Goal: Check status: Check status

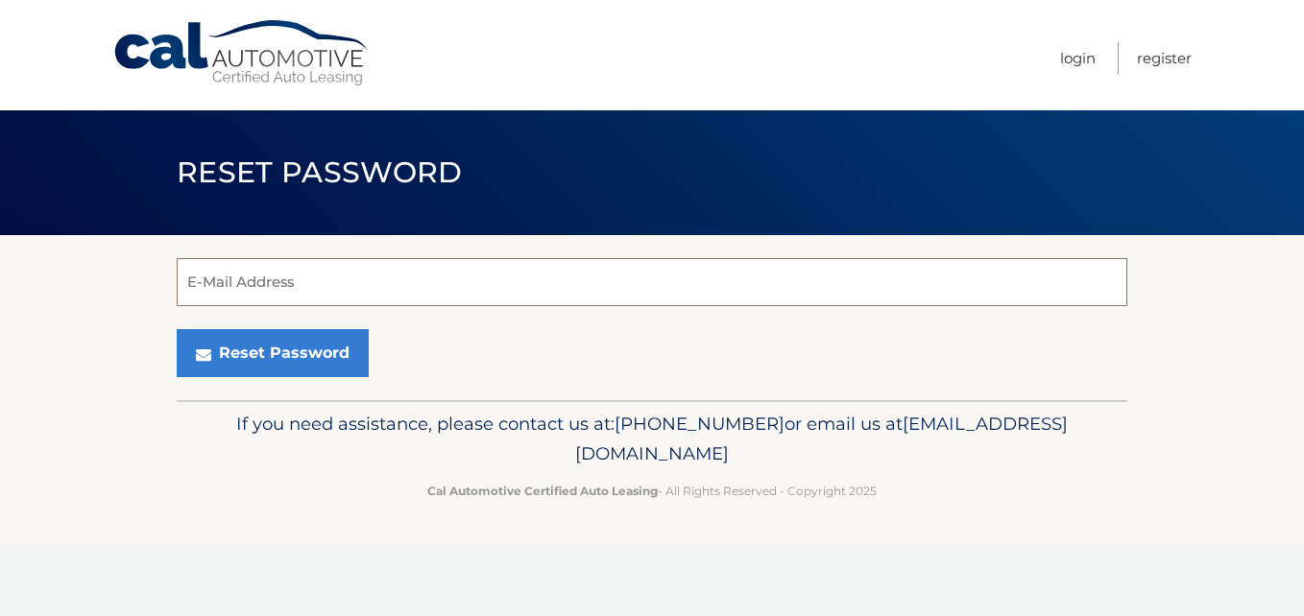
click at [278, 284] on input "E-Mail Address" at bounding box center [652, 282] width 951 height 48
type input "[PERSON_NAME][EMAIL_ADDRESS][DOMAIN_NAME]"
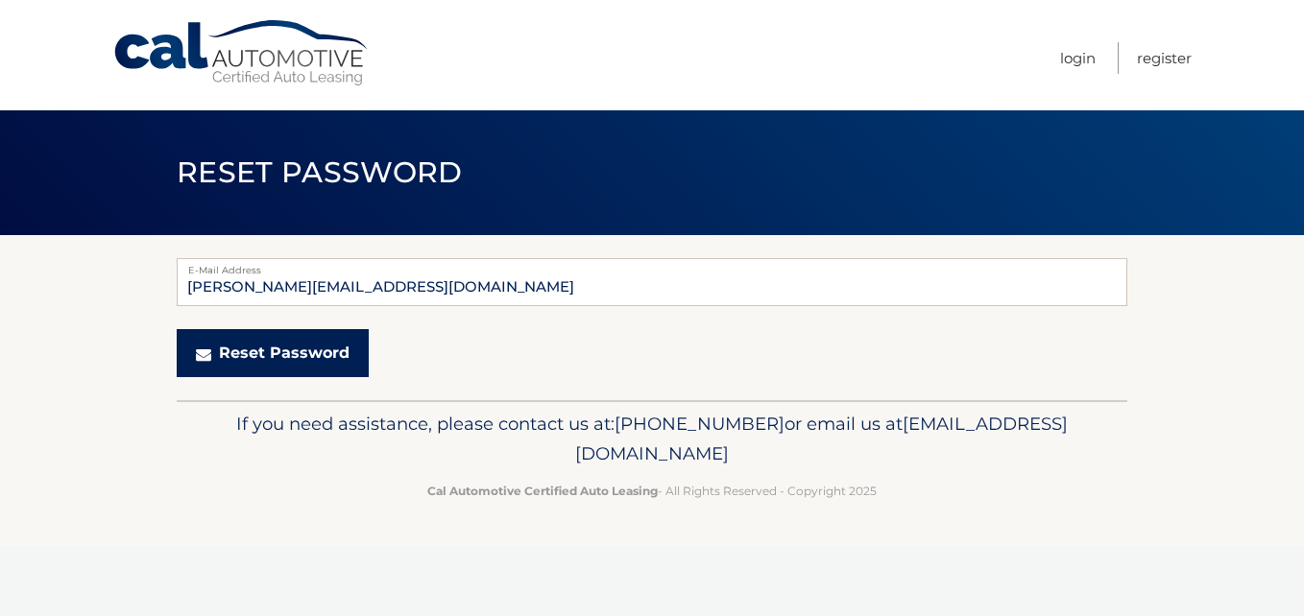
click at [186, 340] on button "Reset Password" at bounding box center [273, 353] width 192 height 48
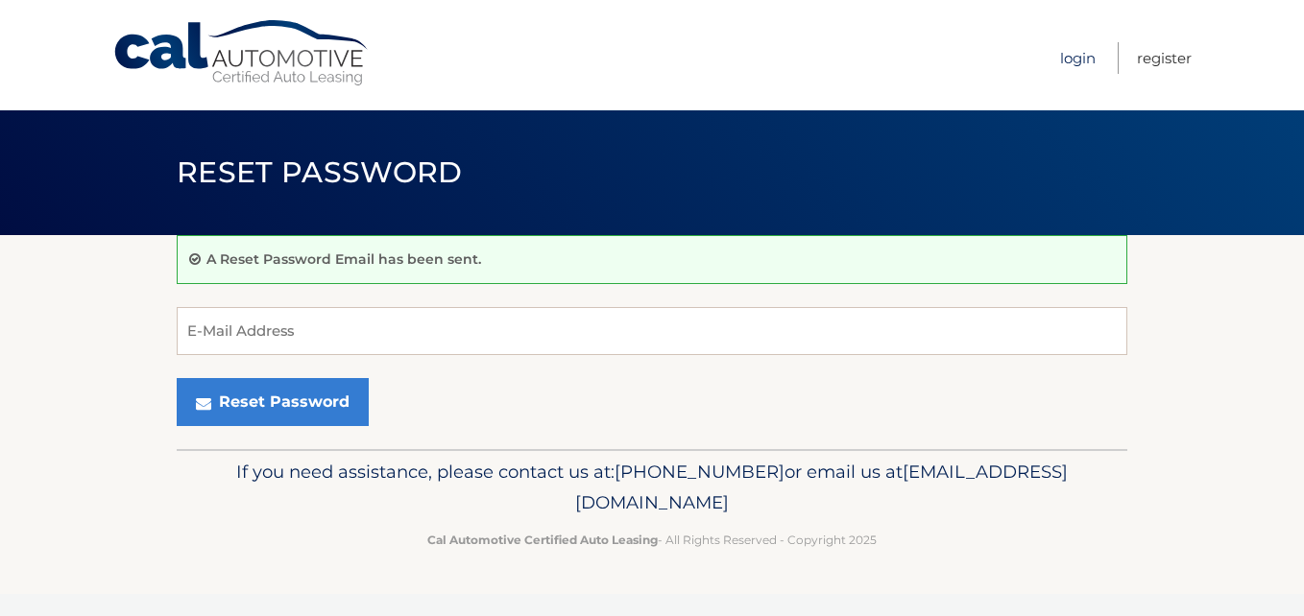
click at [1079, 59] on link "Login" at bounding box center [1078, 58] width 36 height 32
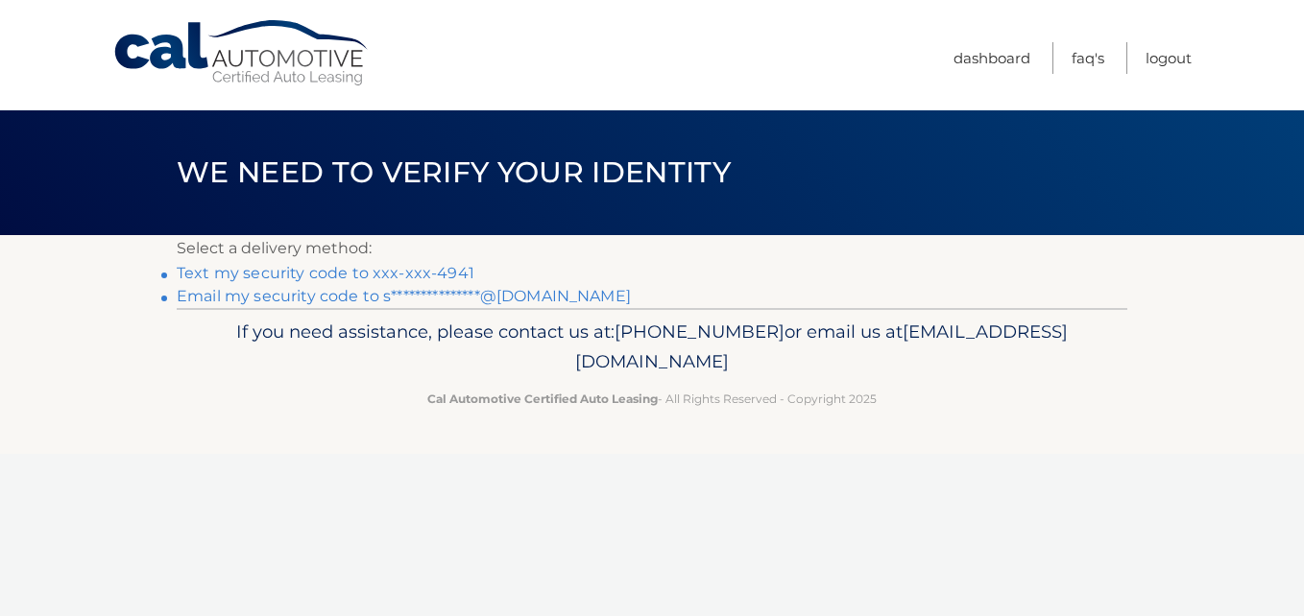
click at [387, 279] on link "Text my security code to xxx-xxx-4941" at bounding box center [326, 273] width 298 height 18
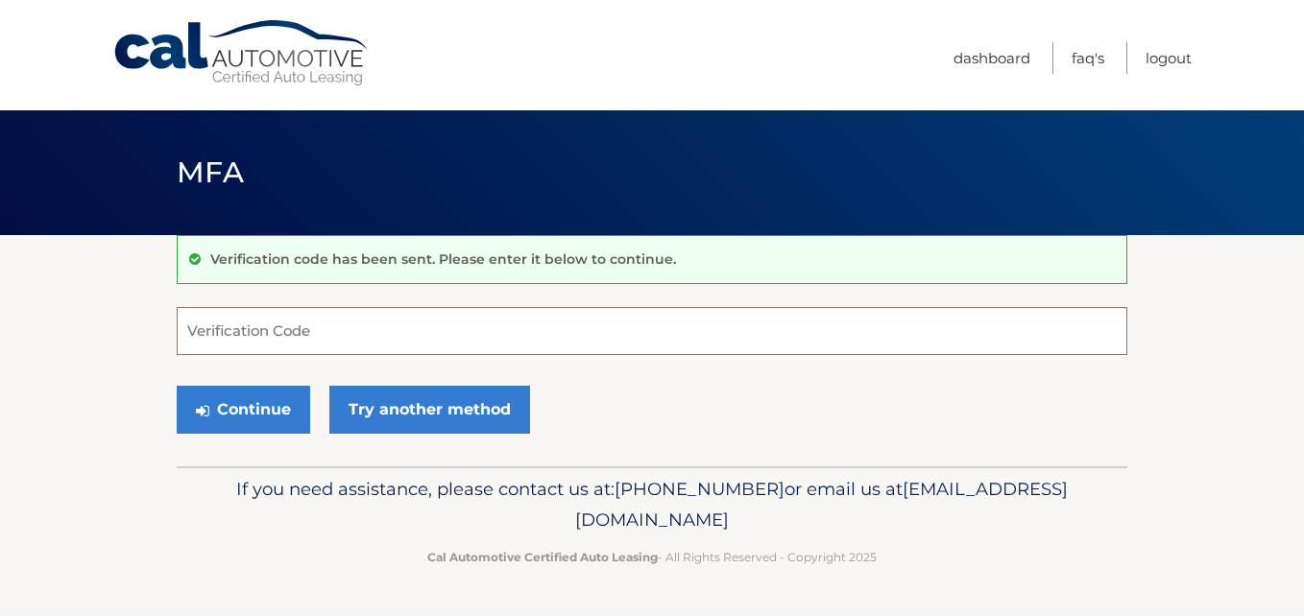
click at [292, 341] on input "Verification Code" at bounding box center [652, 331] width 951 height 48
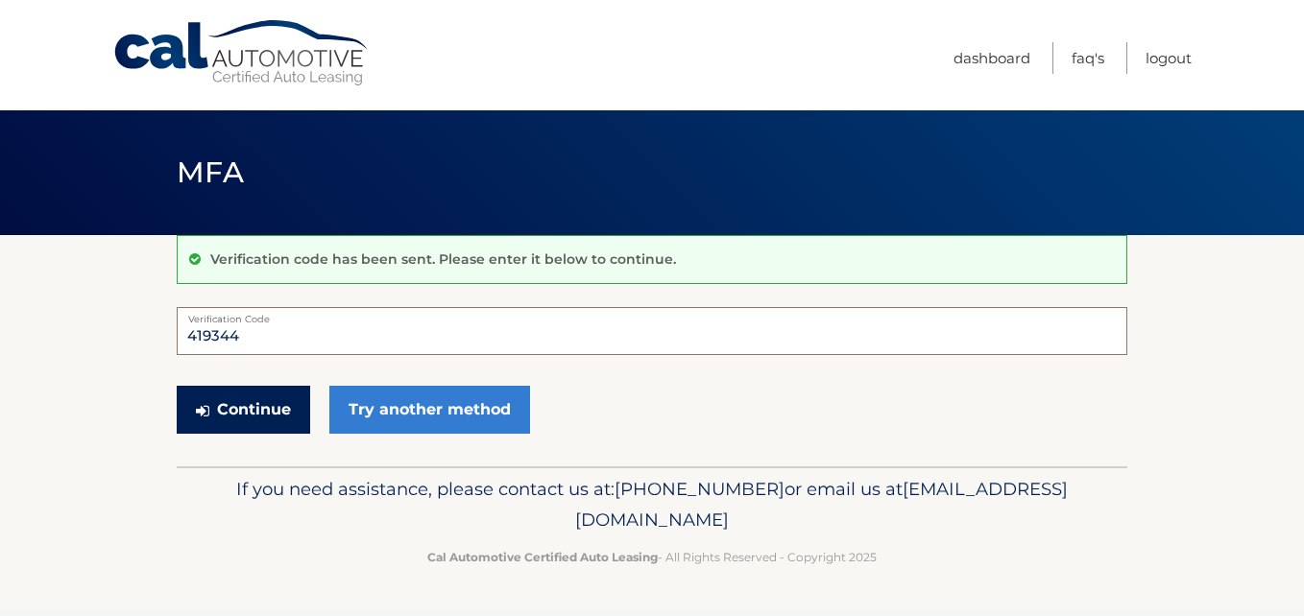
type input "419344"
click at [269, 398] on button "Continue" at bounding box center [243, 410] width 133 height 48
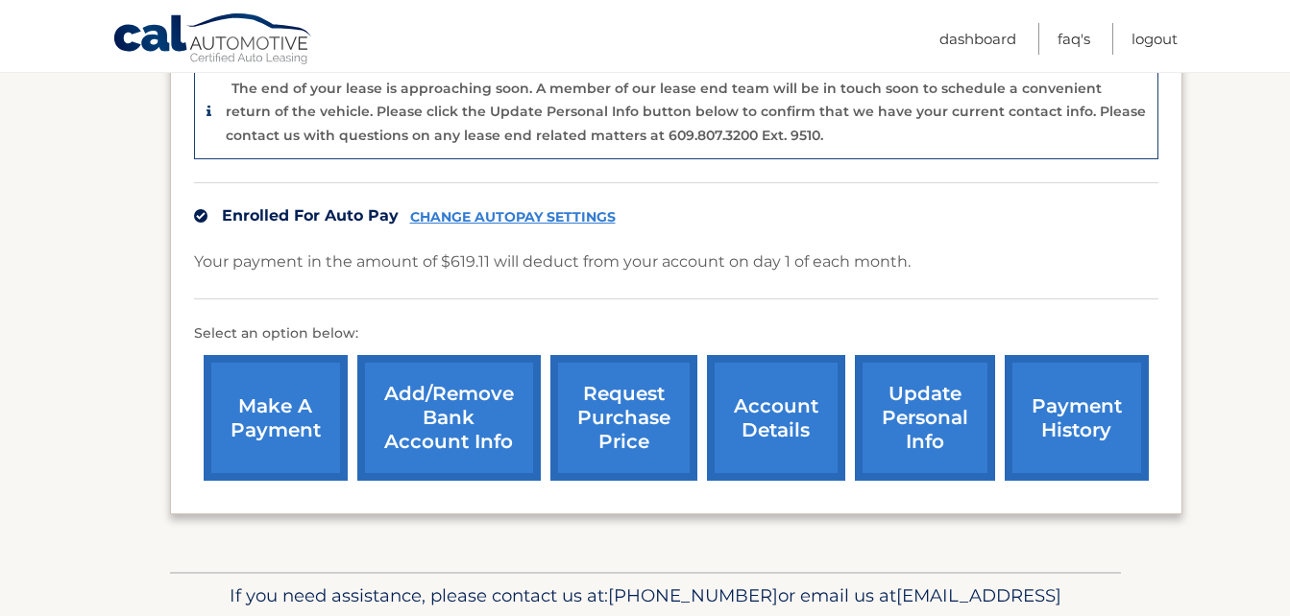
scroll to position [492, 0]
click at [807, 437] on link "account details" at bounding box center [776, 418] width 138 height 126
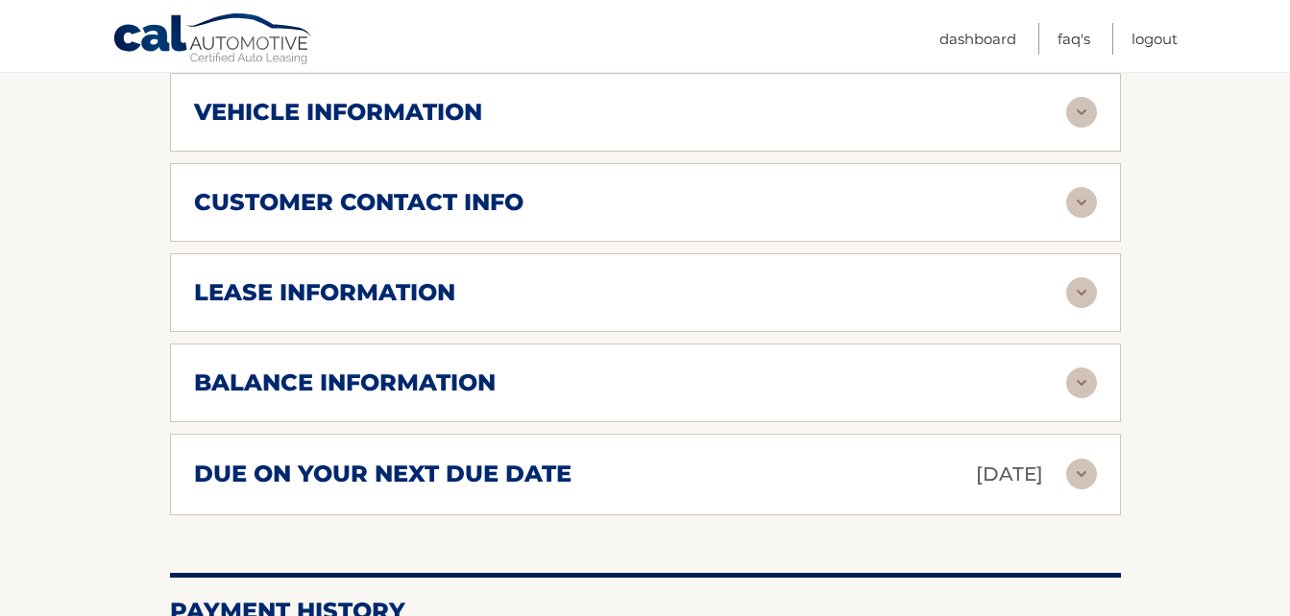
scroll to position [860, 0]
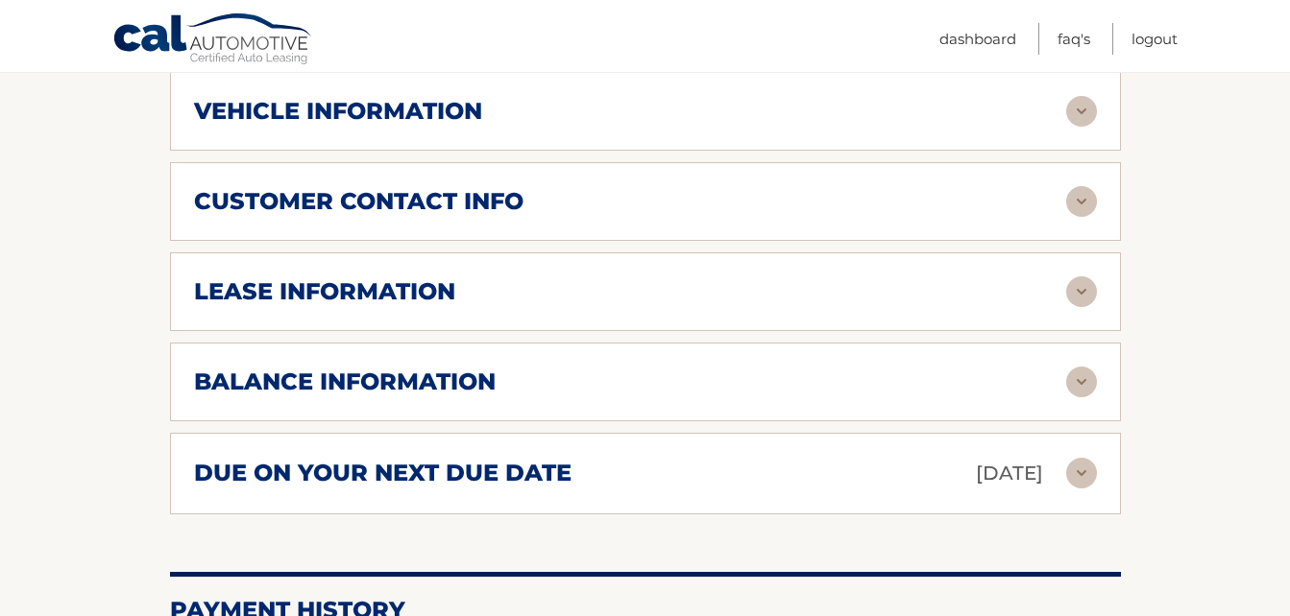
click at [732, 126] on div "vehicle information" at bounding box center [630, 111] width 872 height 29
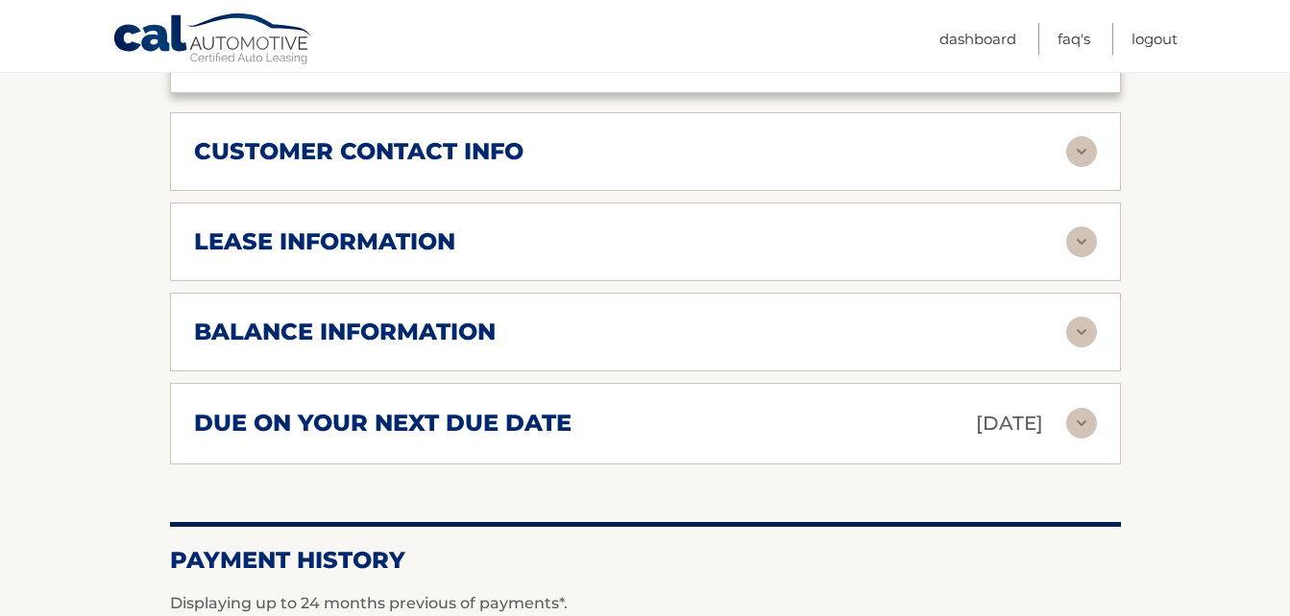
scroll to position [1374, 0]
click at [709, 157] on div "customer contact info full name [PERSON_NAME] street address [STREET_ADDRESS] c…" at bounding box center [645, 150] width 951 height 79
click at [709, 165] on div "customer contact info" at bounding box center [630, 150] width 872 height 29
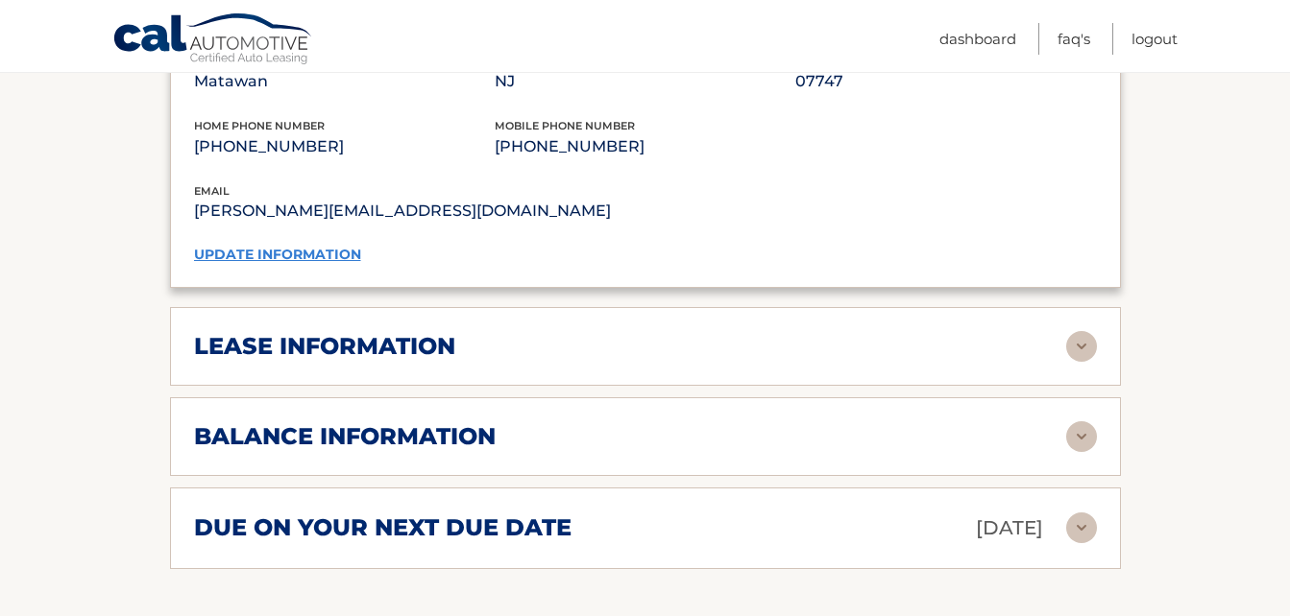
scroll to position [1648, 0]
click at [663, 338] on div "lease information Contract Start Date [DATE] Term 39 Maturity Date [DATE] Start…" at bounding box center [645, 345] width 951 height 79
click at [657, 360] on div "lease information" at bounding box center [630, 345] width 872 height 29
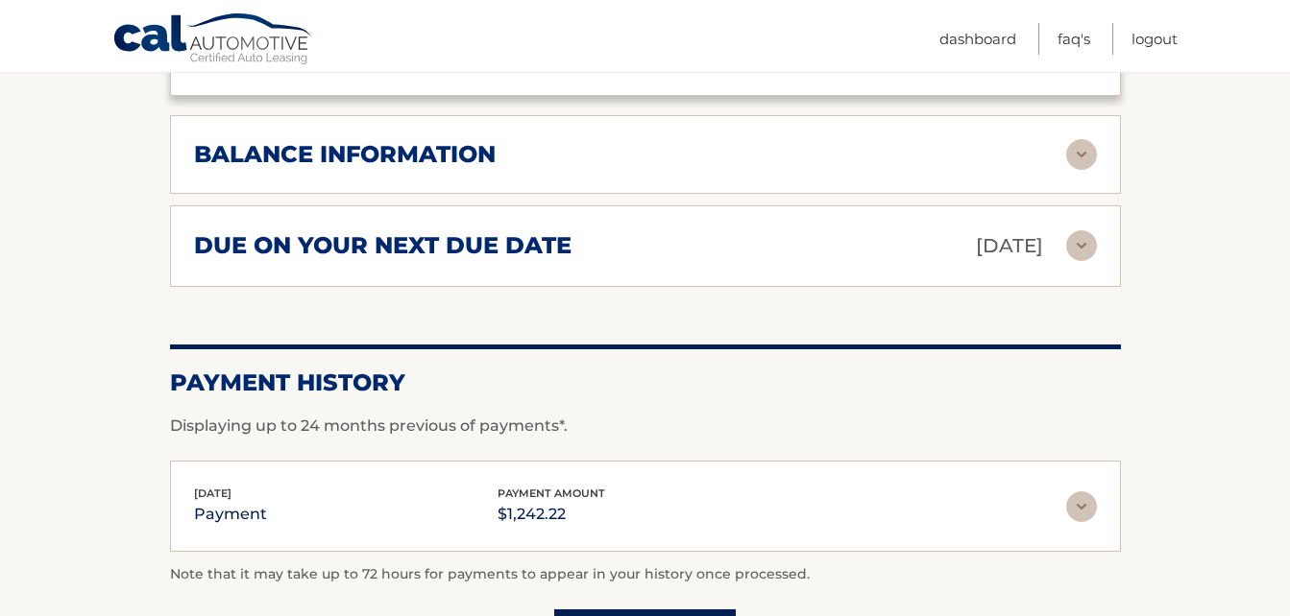
scroll to position [2277, 0]
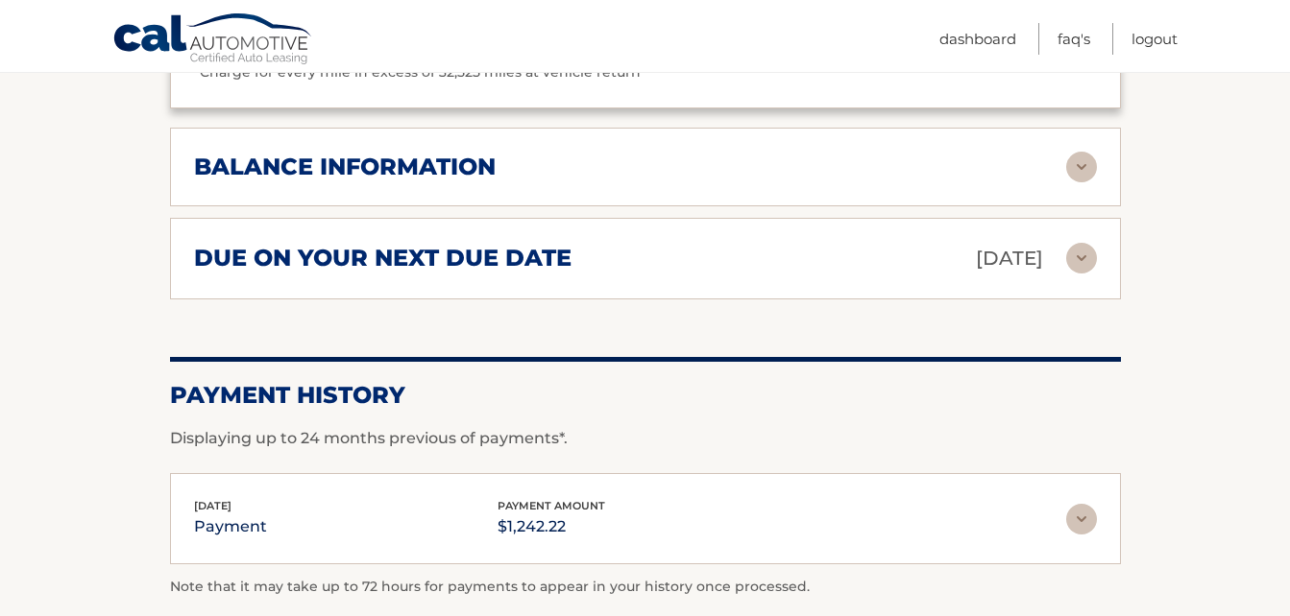
click at [619, 181] on div "balance information" at bounding box center [630, 167] width 872 height 29
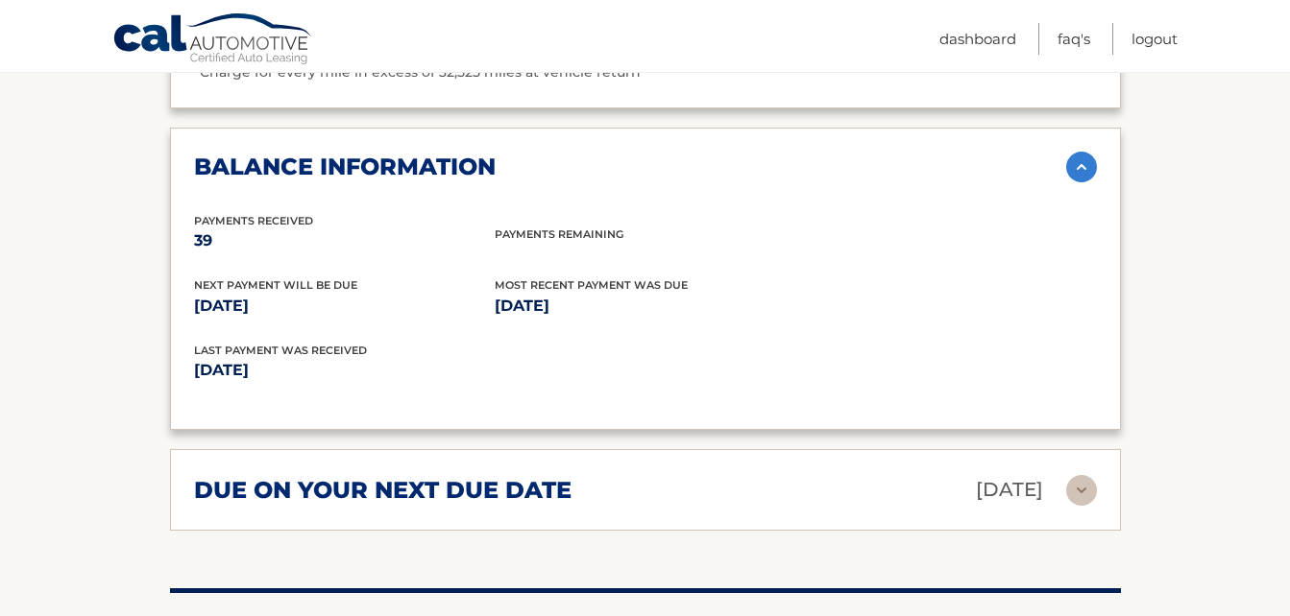
click at [563, 503] on h2 "due on your next due date" at bounding box center [382, 490] width 377 height 29
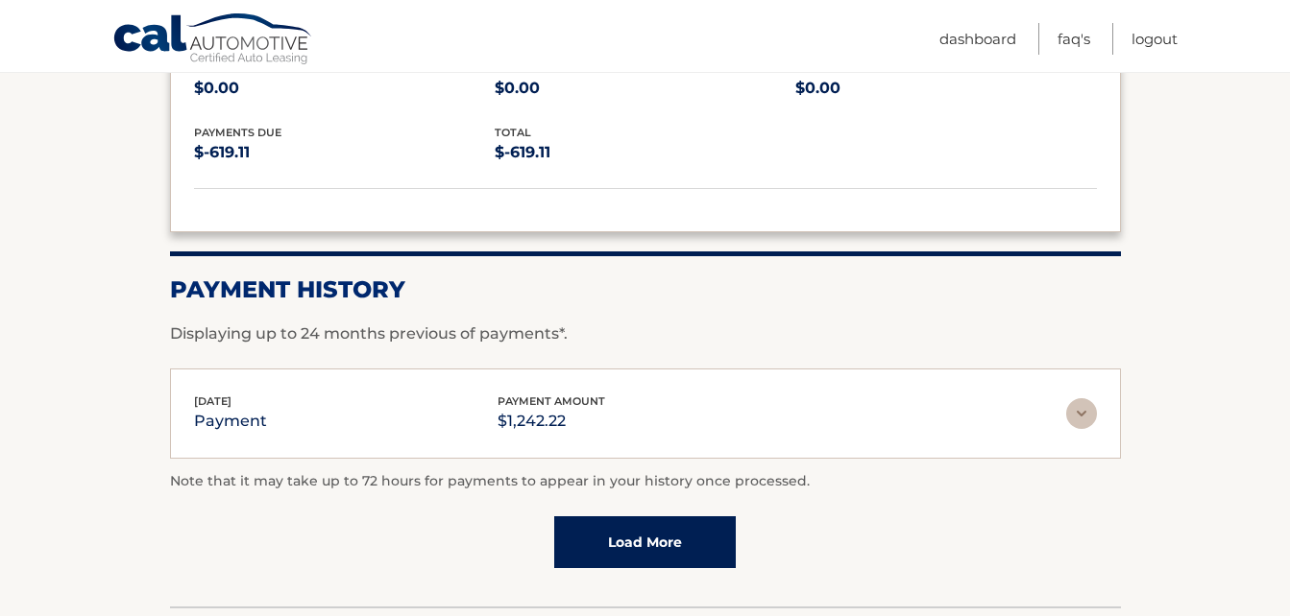
scroll to position [2918, 0]
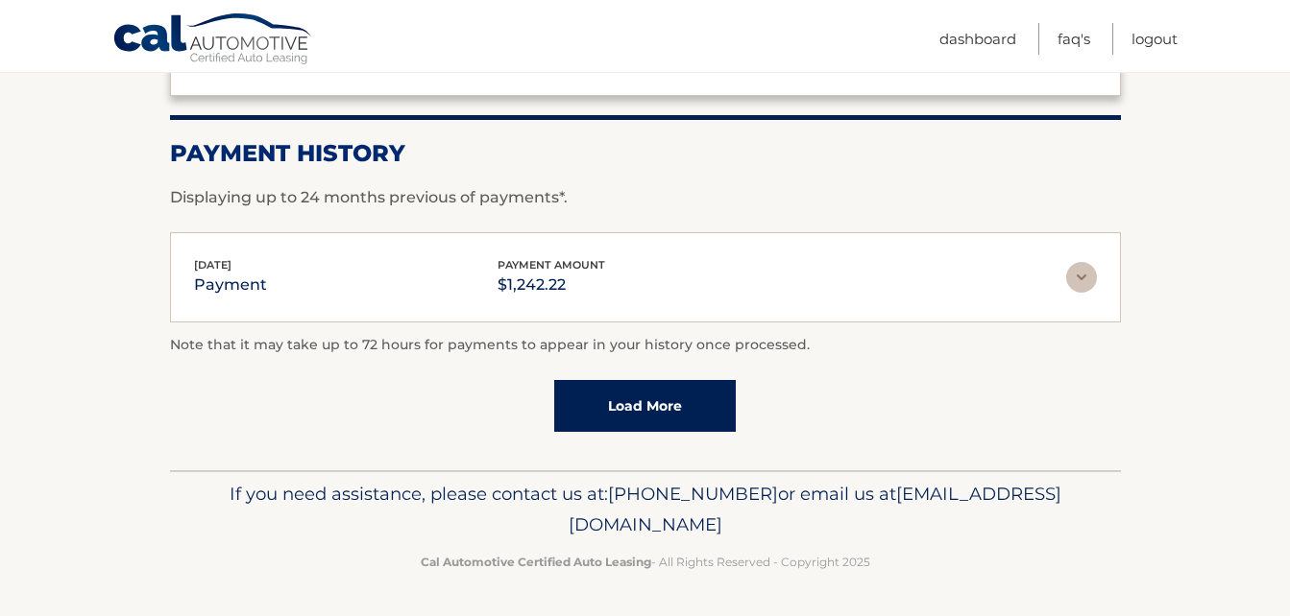
click at [609, 407] on link "Load More" at bounding box center [644, 406] width 181 height 52
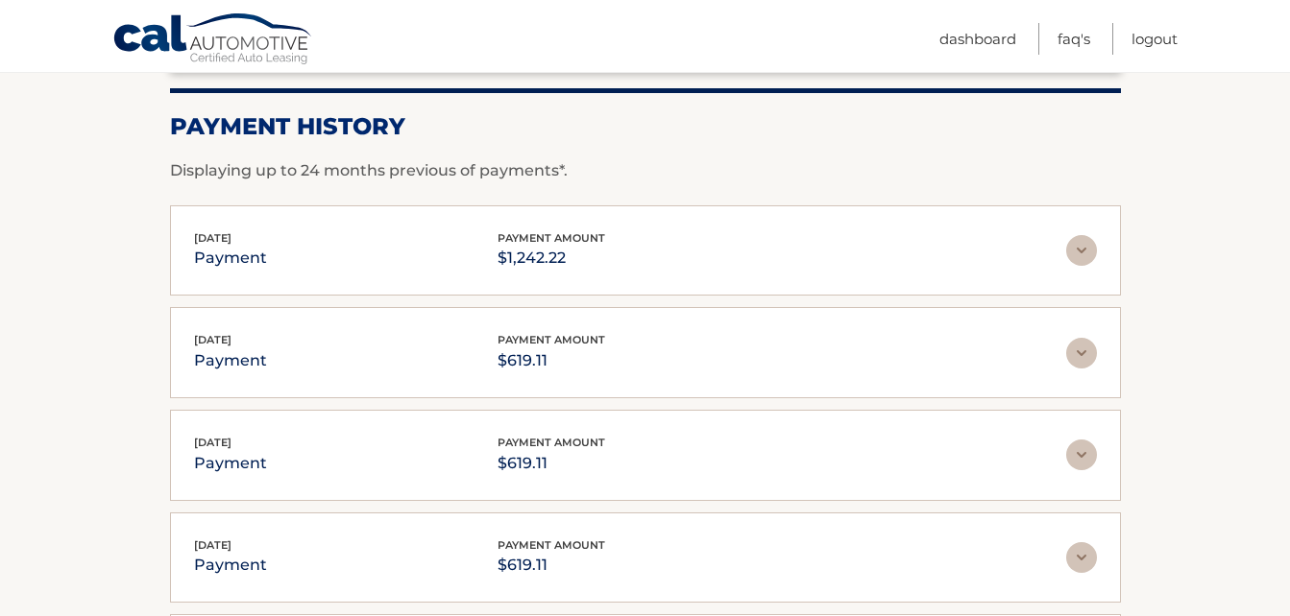
scroll to position [3430, 0]
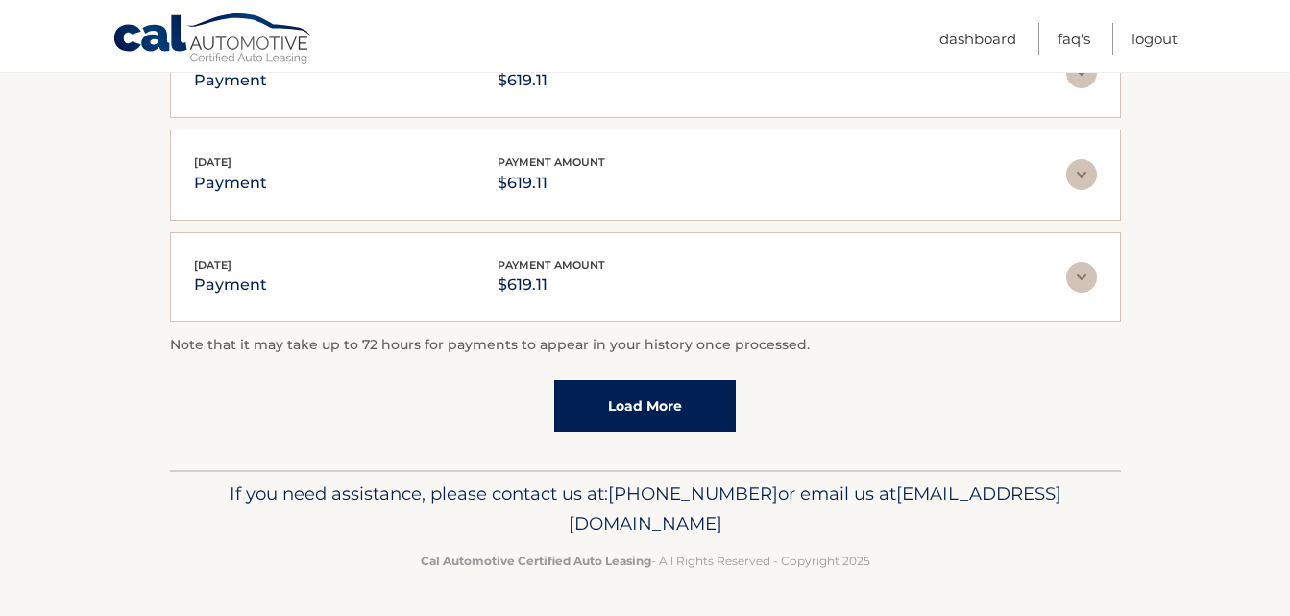
click at [620, 409] on link "Load More" at bounding box center [644, 406] width 181 height 52
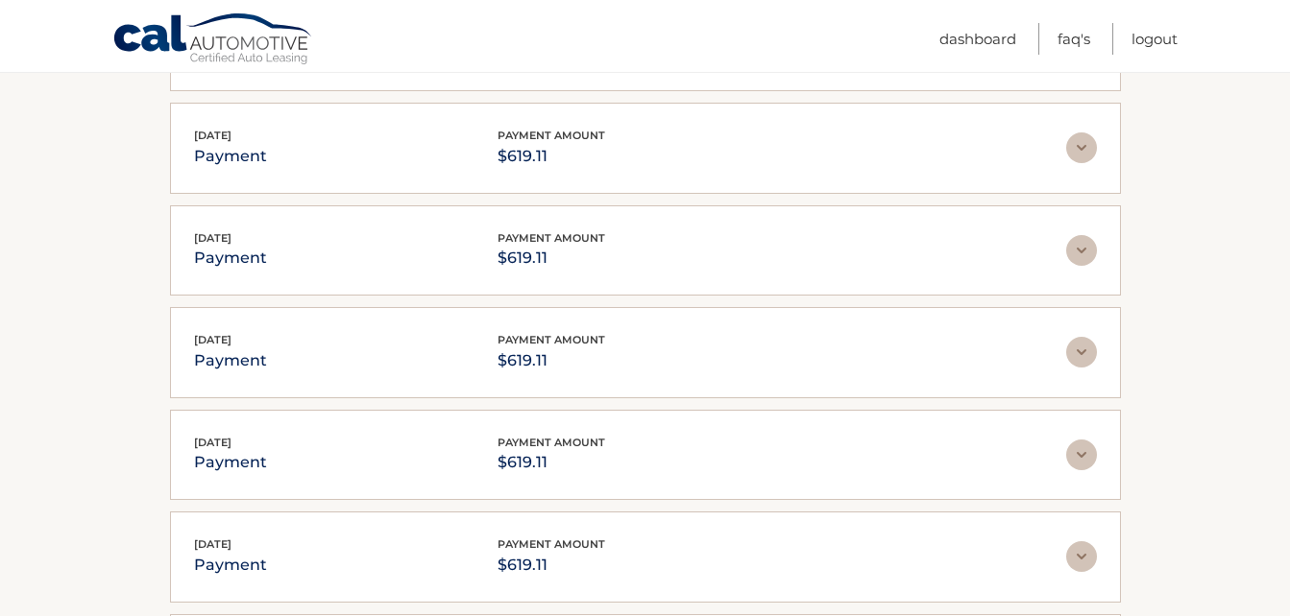
scroll to position [3941, 0]
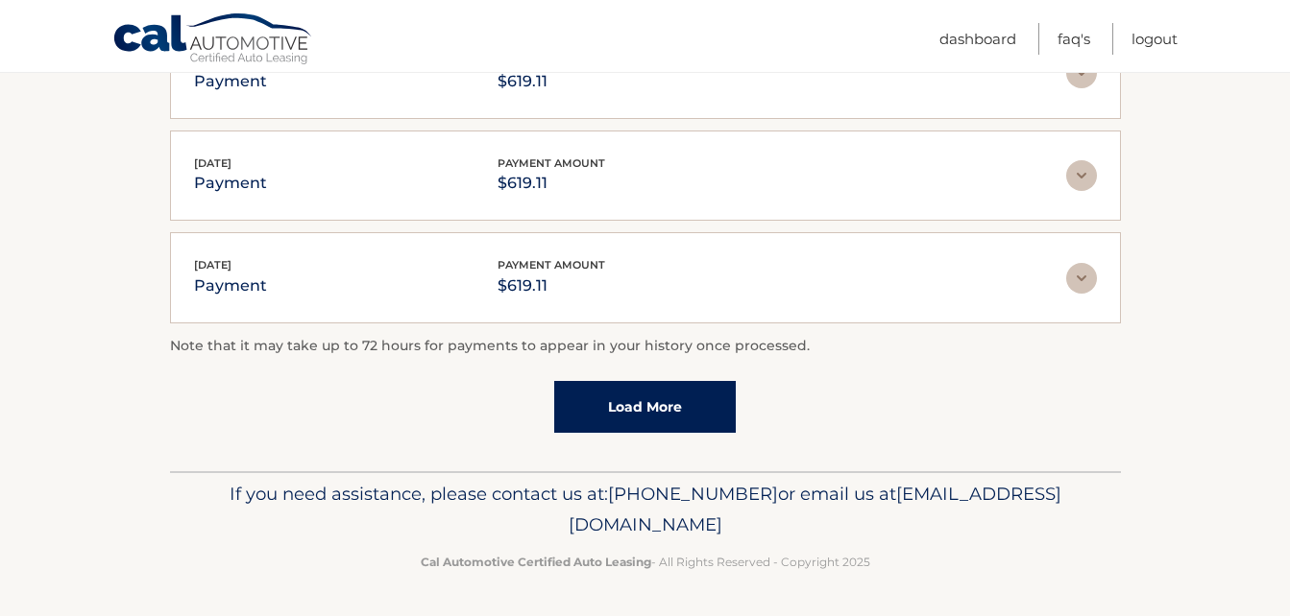
click at [593, 420] on link "Load More" at bounding box center [644, 407] width 181 height 52
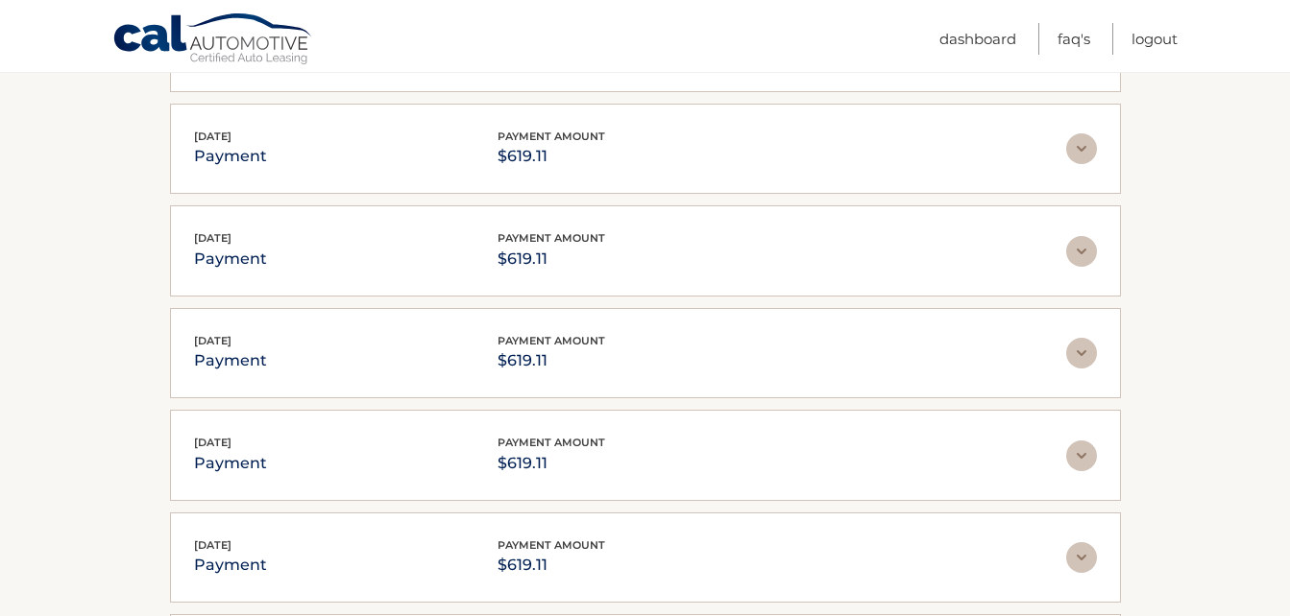
scroll to position [4452, 0]
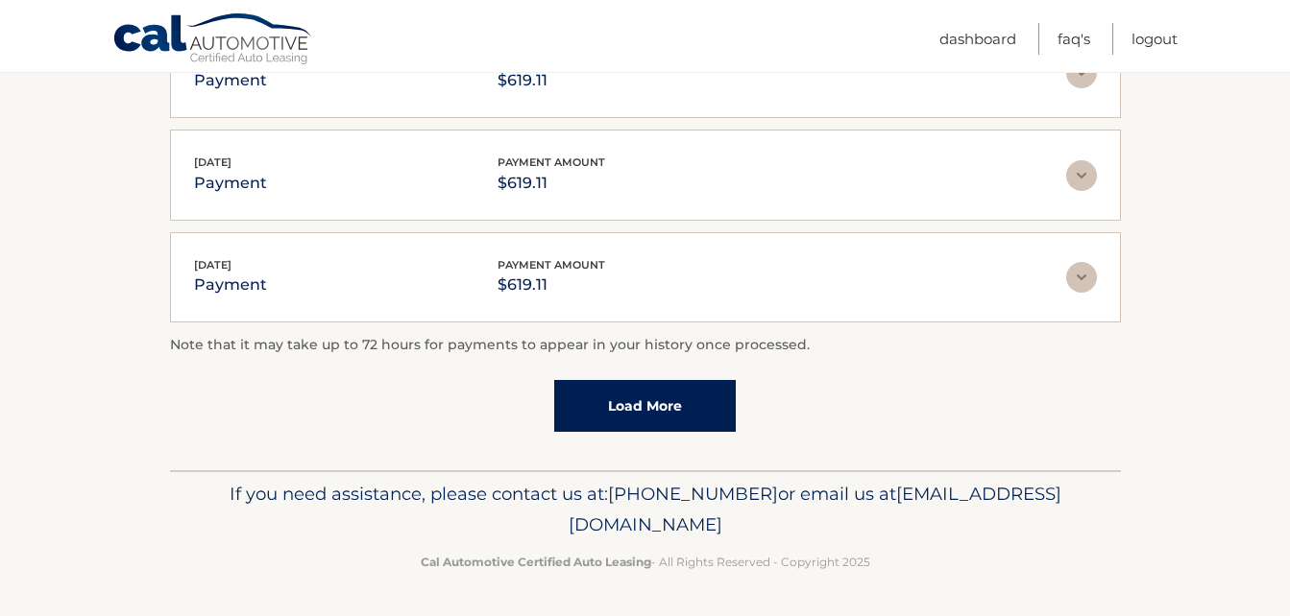
click at [597, 413] on link "Load More" at bounding box center [644, 406] width 181 height 52
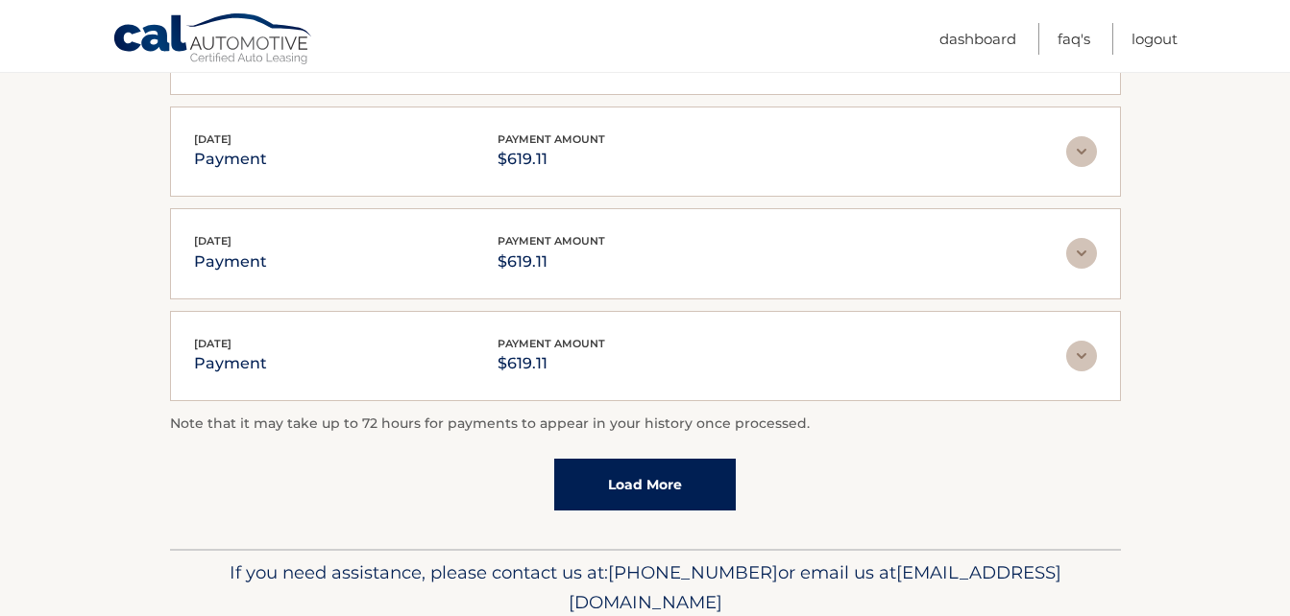
scroll to position [4964, 0]
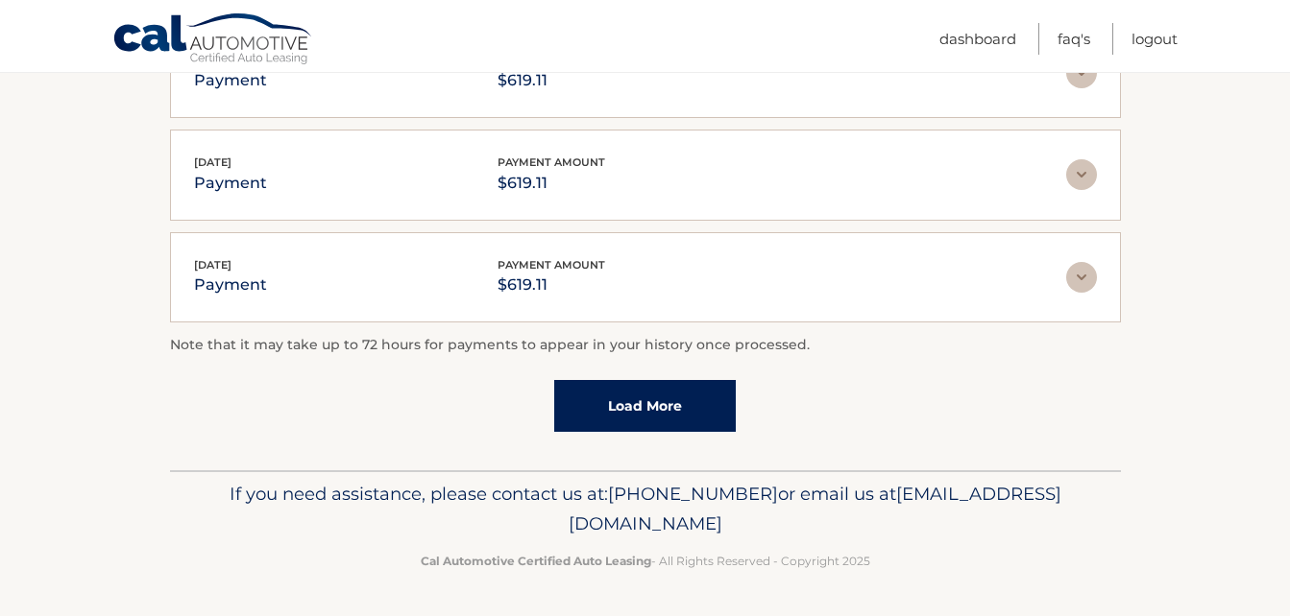
click at [597, 413] on link "Load More" at bounding box center [644, 406] width 181 height 52
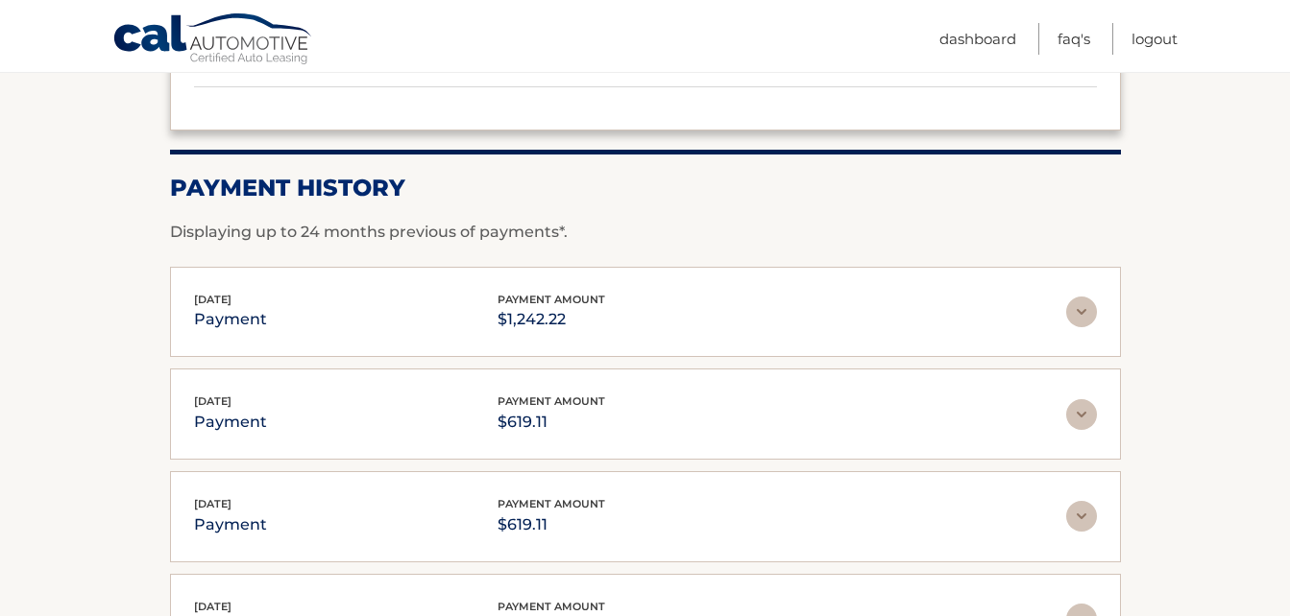
scroll to position [2856, 0]
click at [1060, 335] on div "[DATE] payment payment amount $1,242.22" at bounding box center [630, 313] width 872 height 43
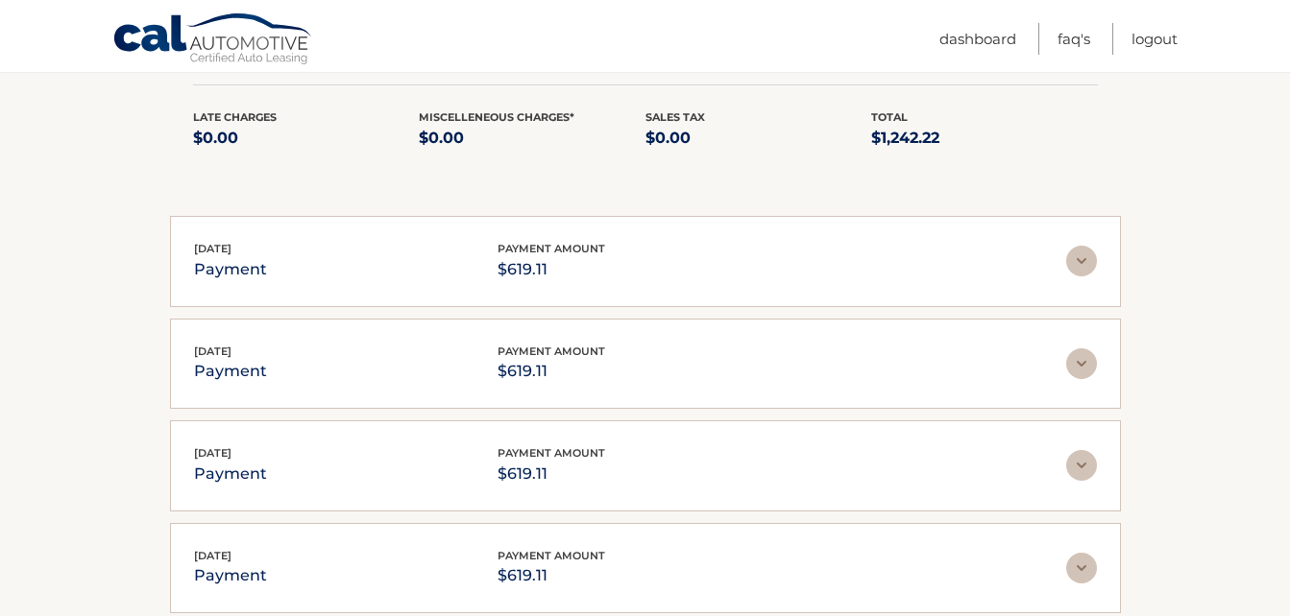
scroll to position [3127, 0]
click at [1073, 277] on img at bounding box center [1081, 262] width 31 height 31
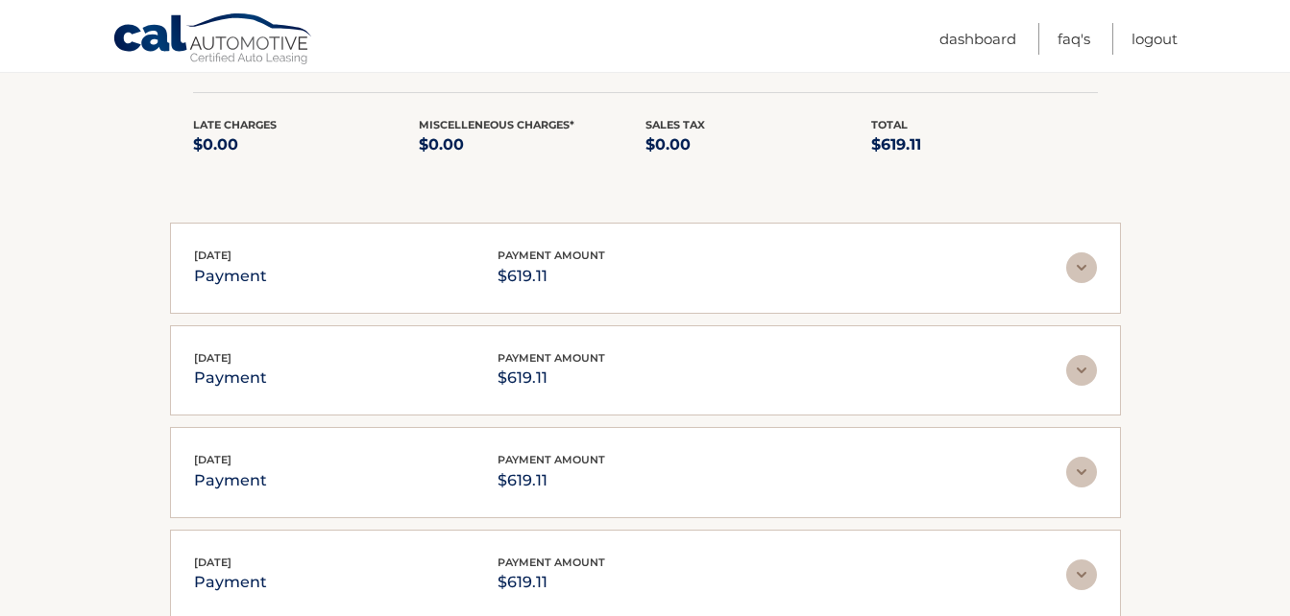
scroll to position [3358, 0]
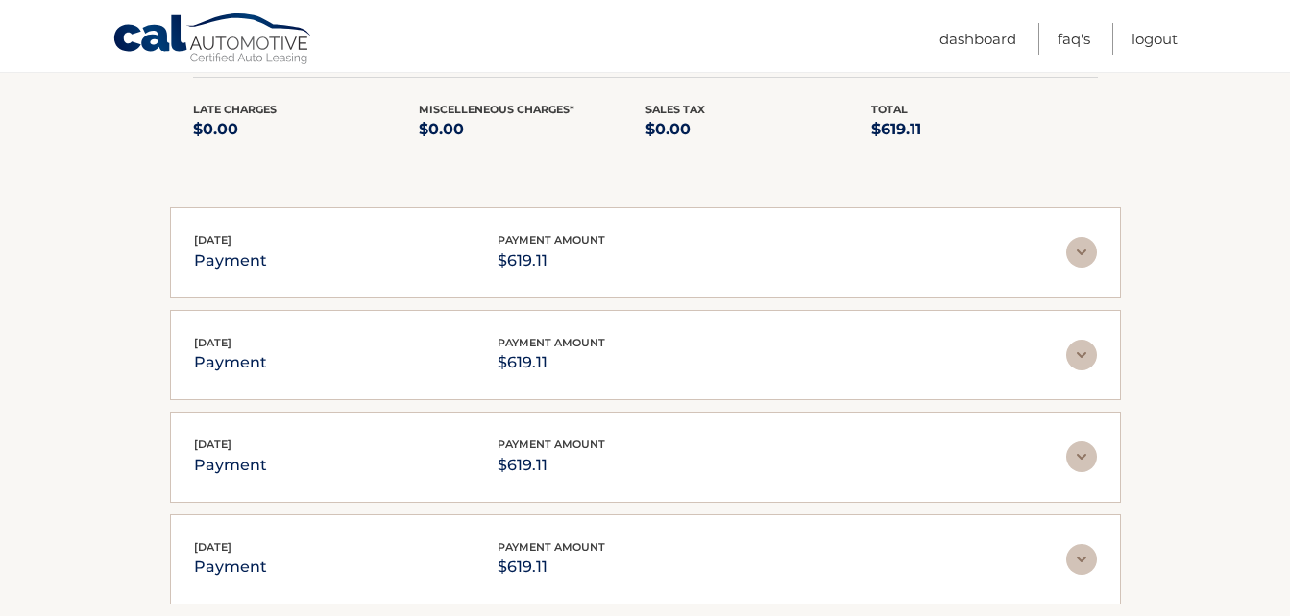
click at [1067, 268] on img at bounding box center [1081, 252] width 31 height 31
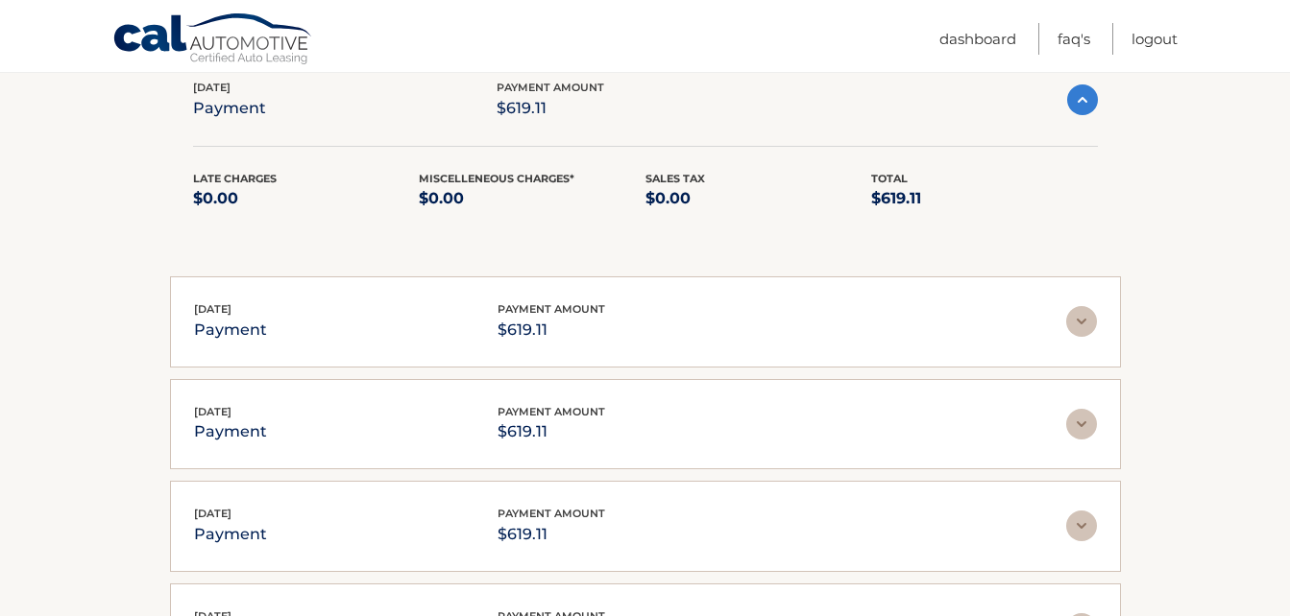
scroll to position [3511, 0]
click at [1083, 335] on img at bounding box center [1081, 319] width 31 height 31
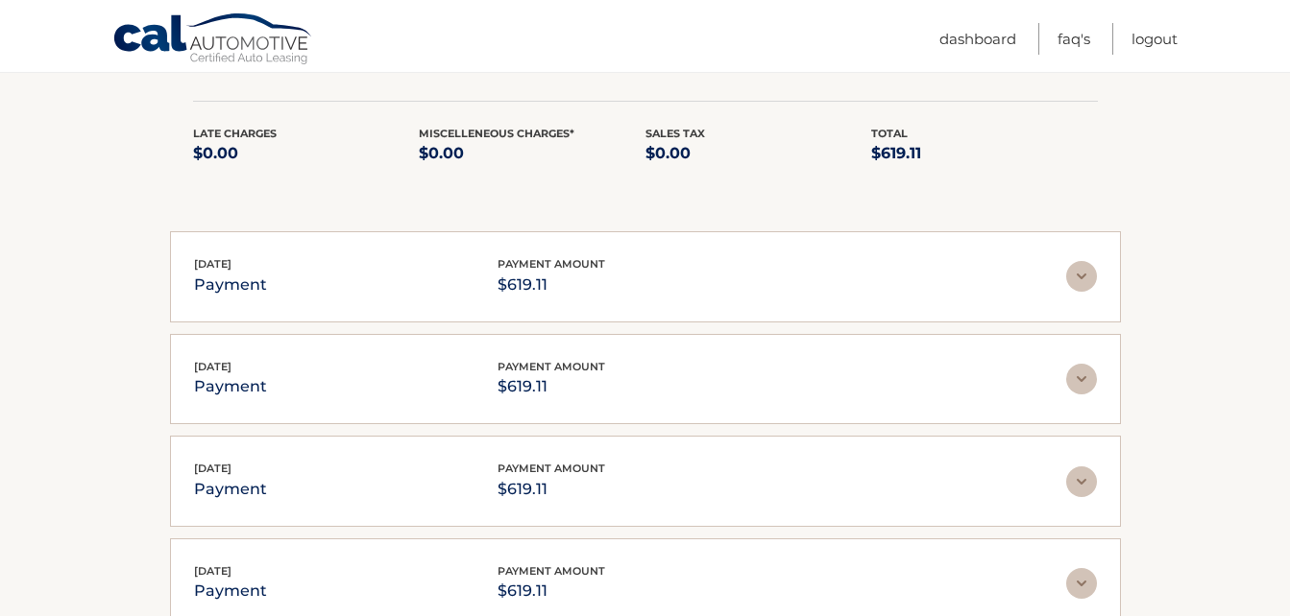
scroll to position [3776, 0]
click at [1080, 291] on img at bounding box center [1081, 275] width 31 height 31
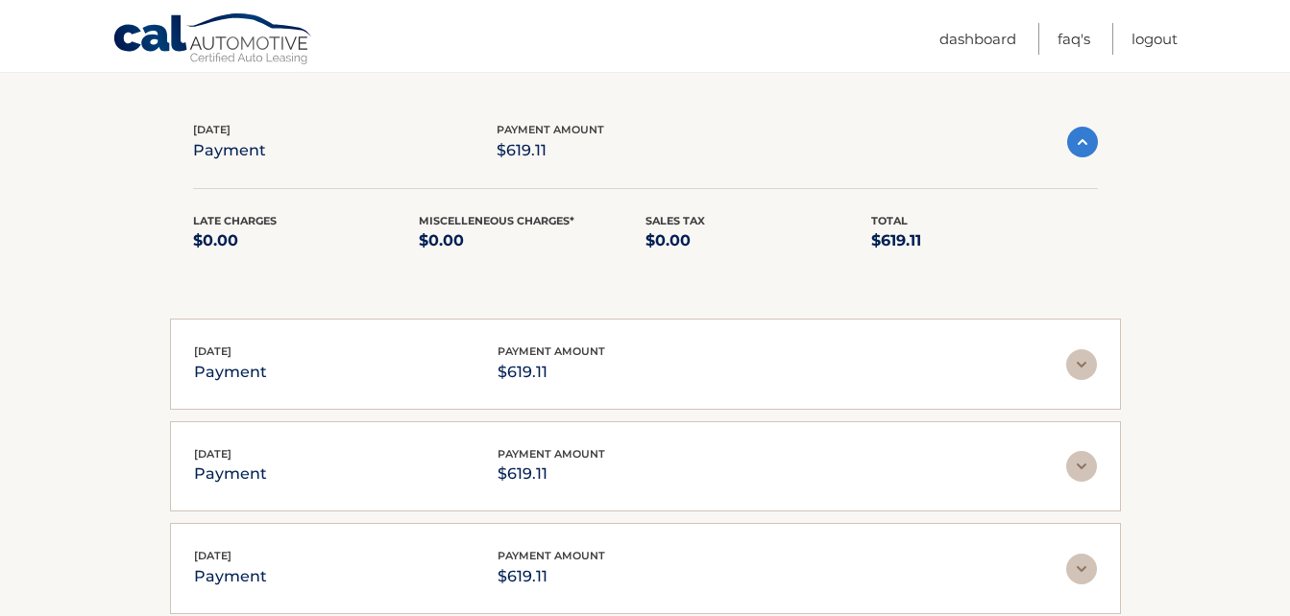
scroll to position [3918, 0]
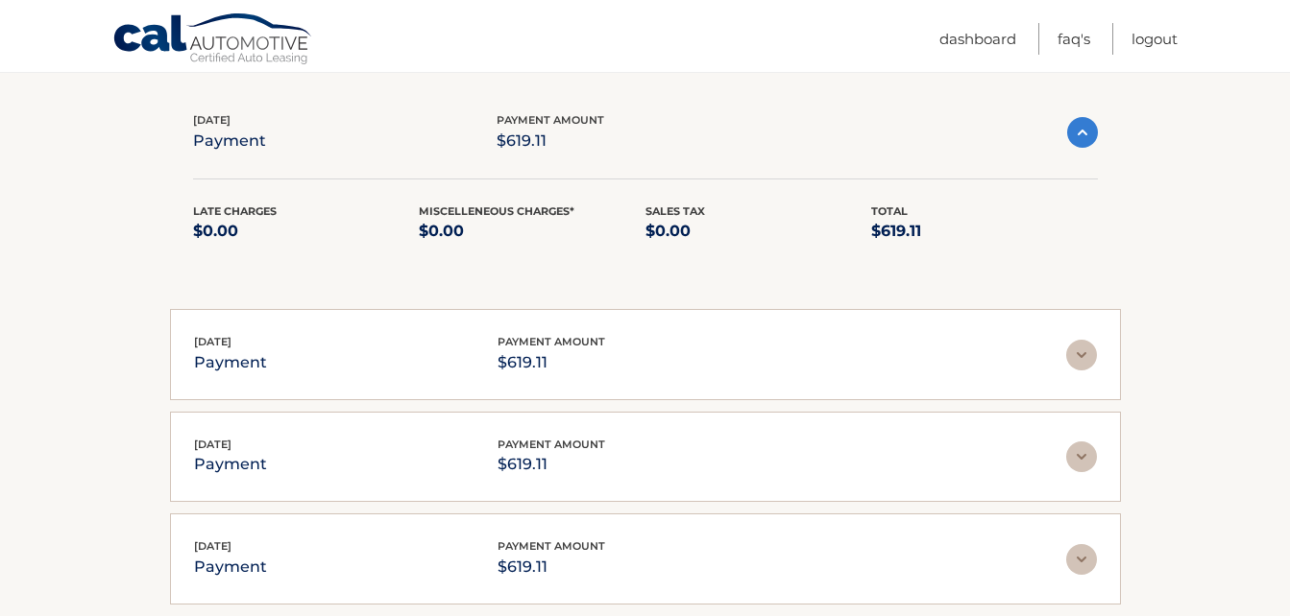
click at [1087, 371] on img at bounding box center [1081, 355] width 31 height 31
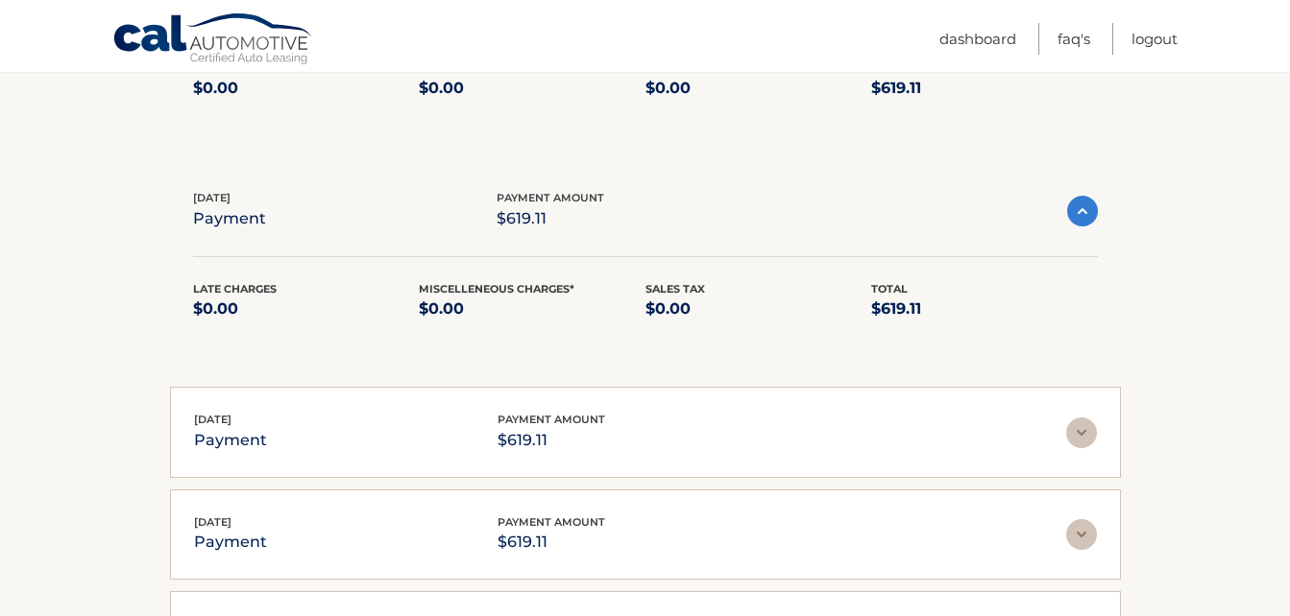
scroll to position [4121, 0]
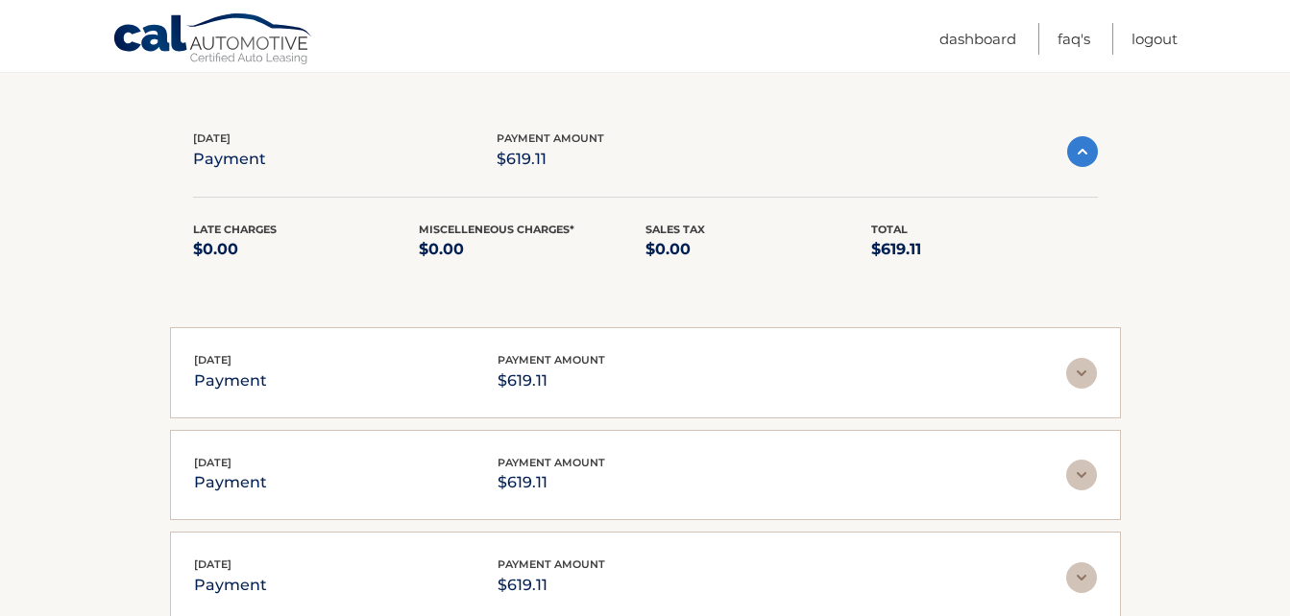
click at [1084, 389] on img at bounding box center [1081, 373] width 31 height 31
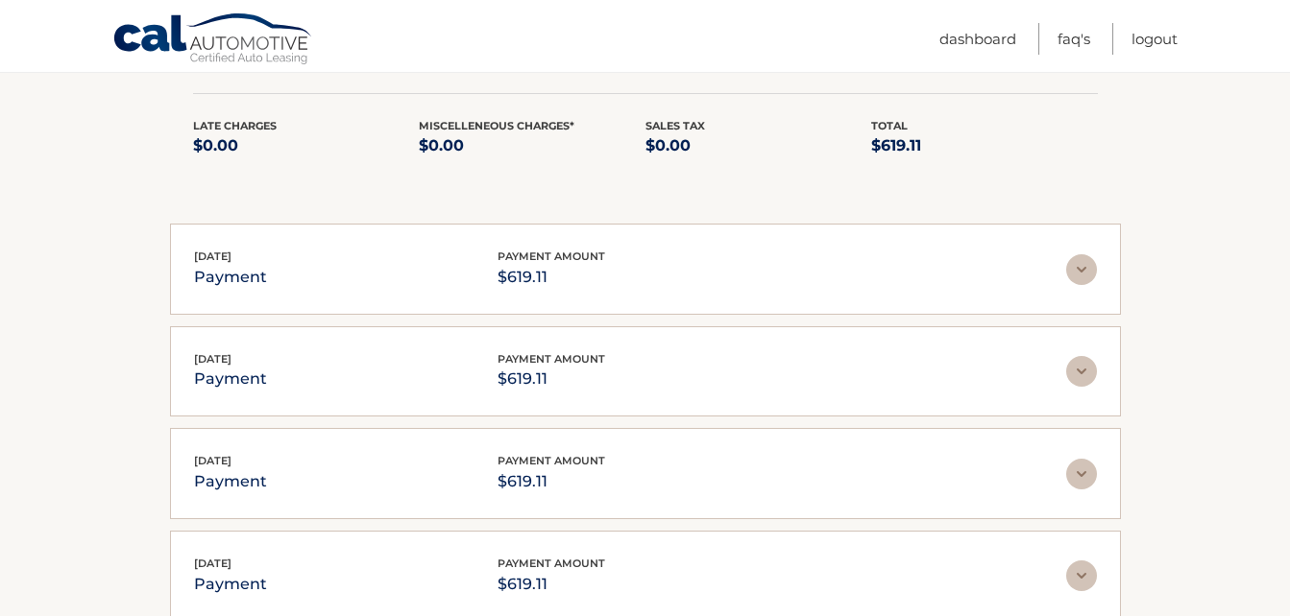
scroll to position [4452, 0]
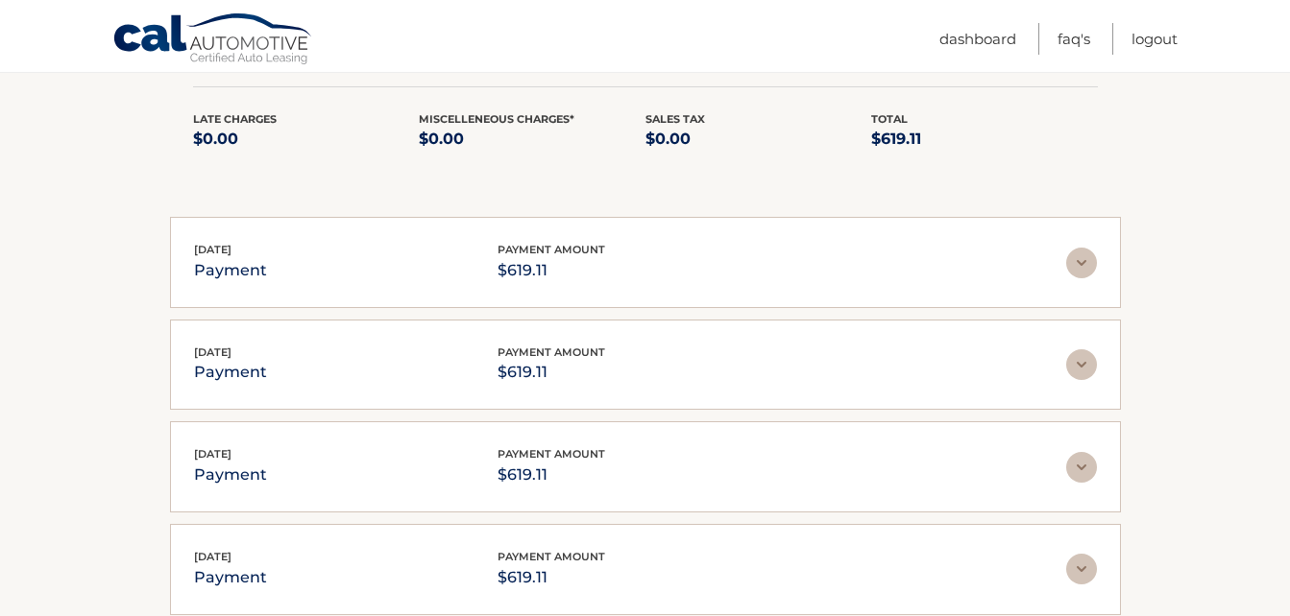
click at [1093, 278] on img at bounding box center [1081, 263] width 31 height 31
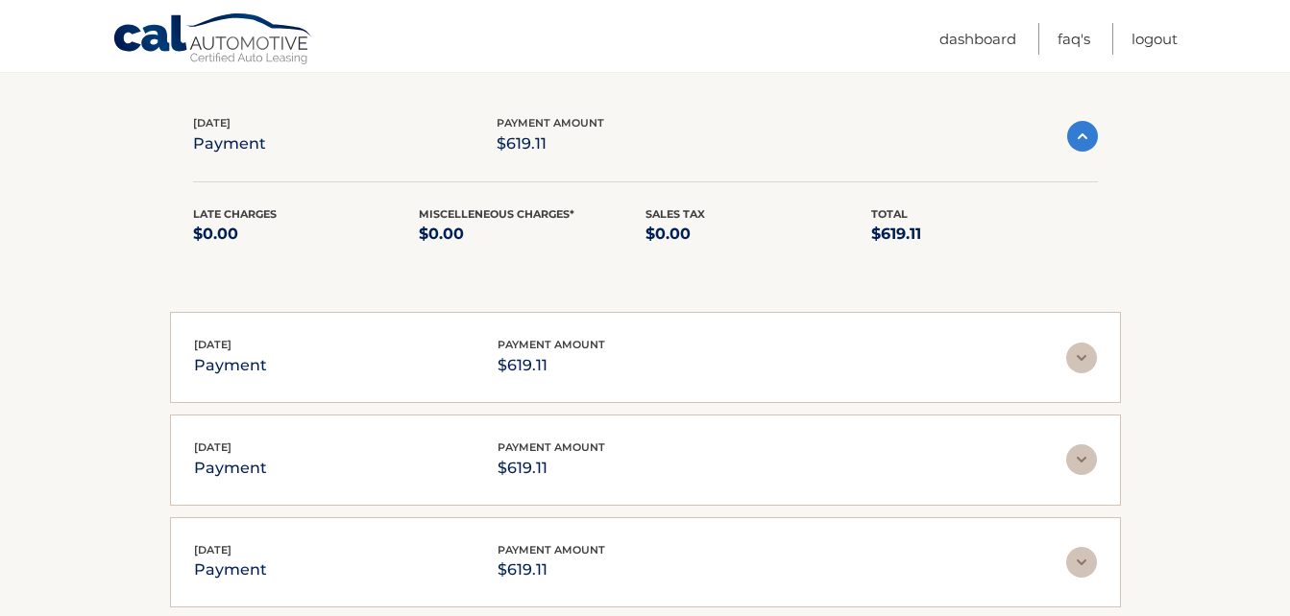
scroll to position [4585, 0]
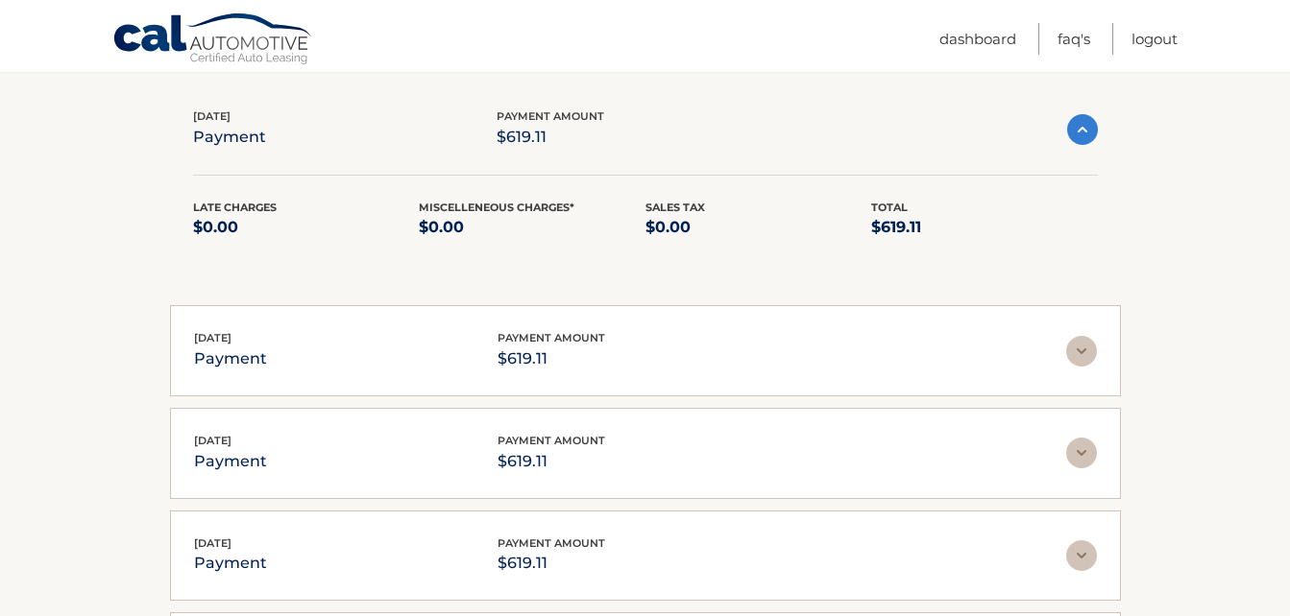
click at [1069, 367] on img at bounding box center [1081, 351] width 31 height 31
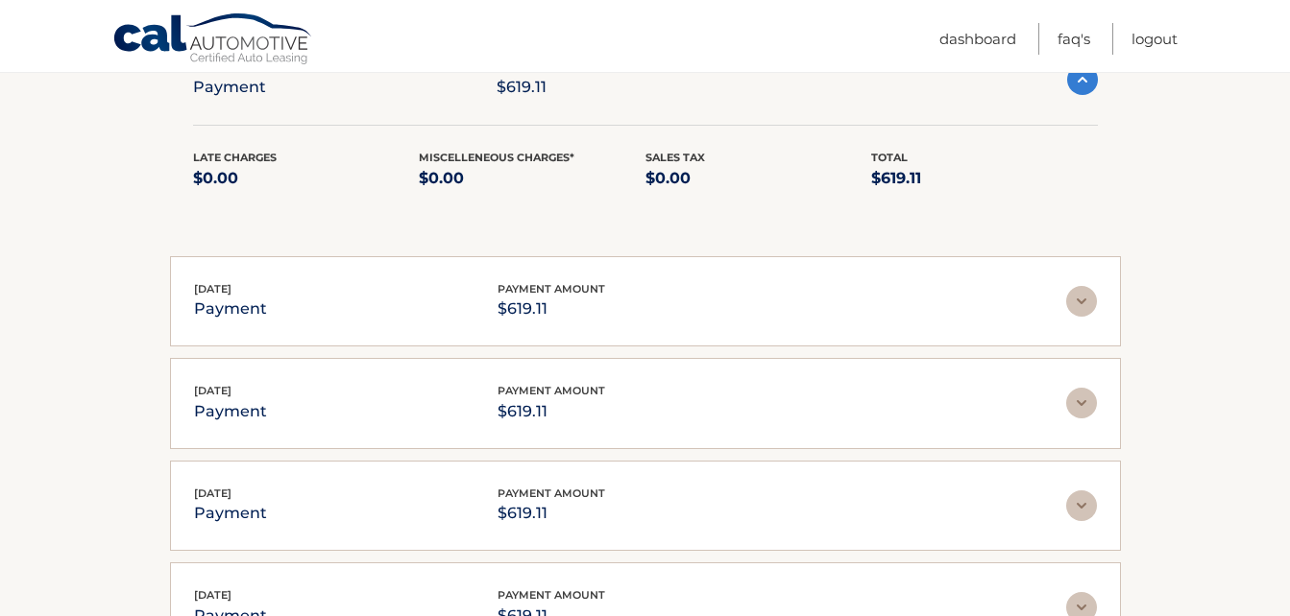
scroll to position [4900, 0]
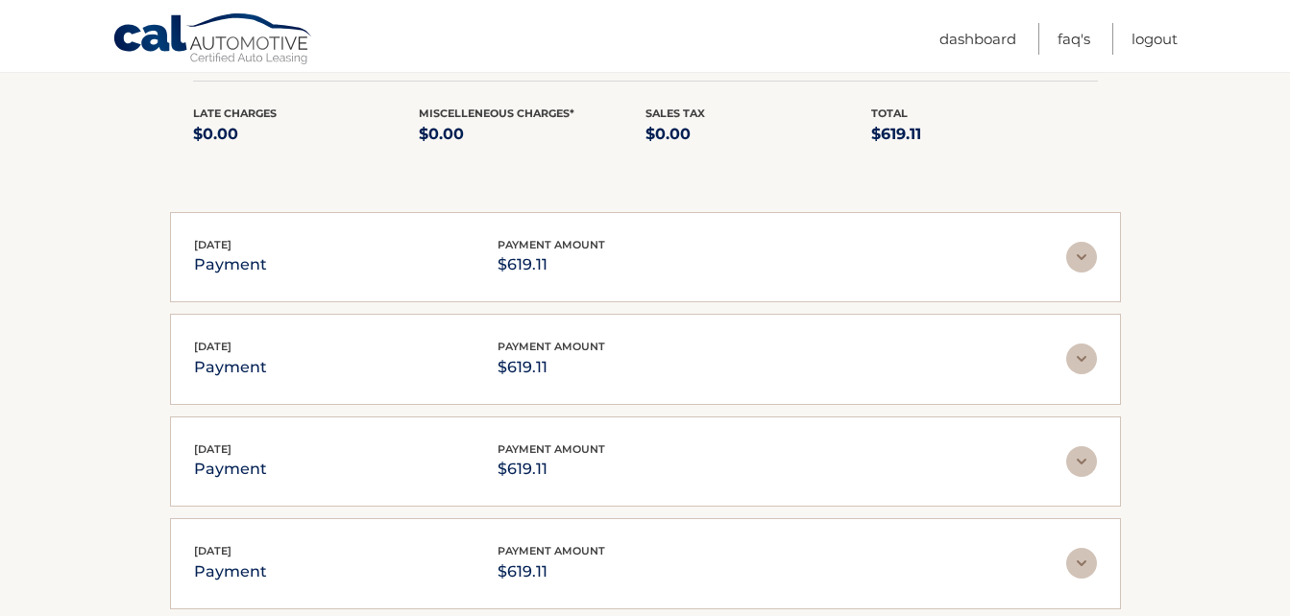
click at [1077, 273] on img at bounding box center [1081, 257] width 31 height 31
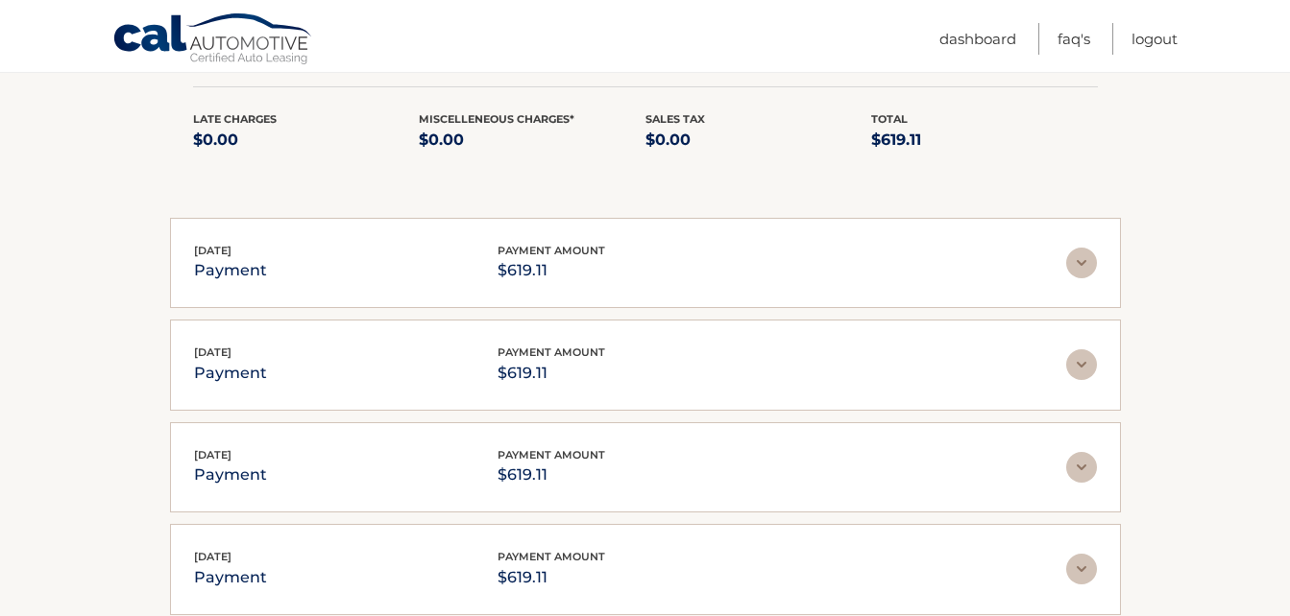
scroll to position [5126, 0]
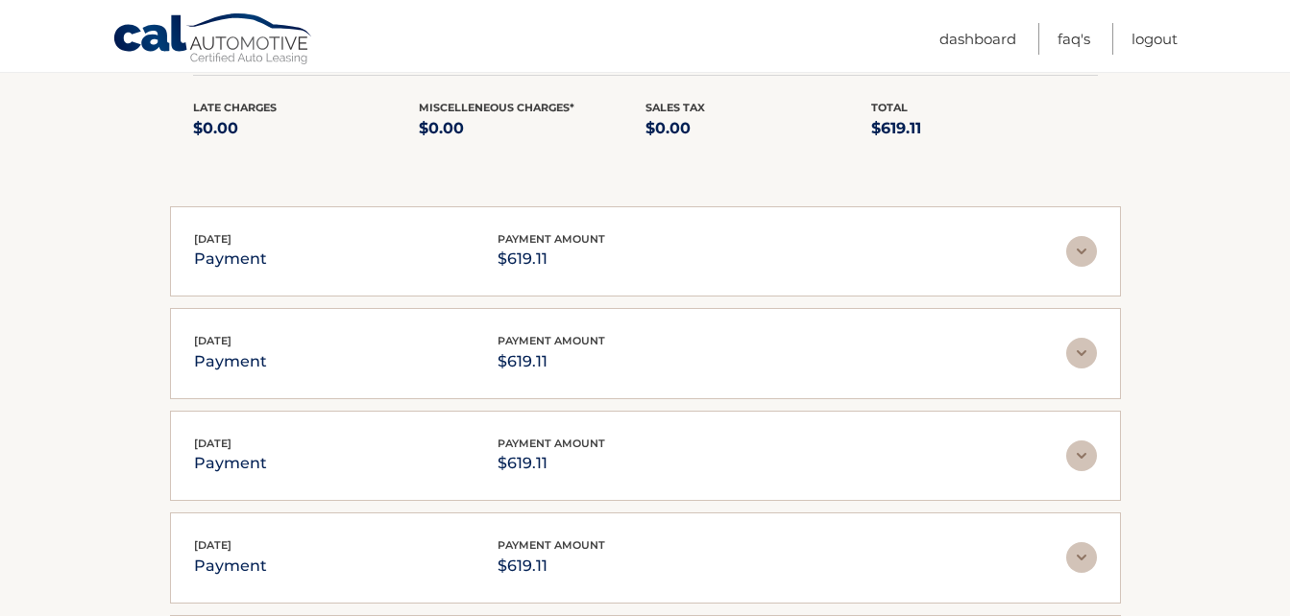
click at [1077, 274] on div "[DATE] payment payment amount $619.11" at bounding box center [645, 251] width 903 height 43
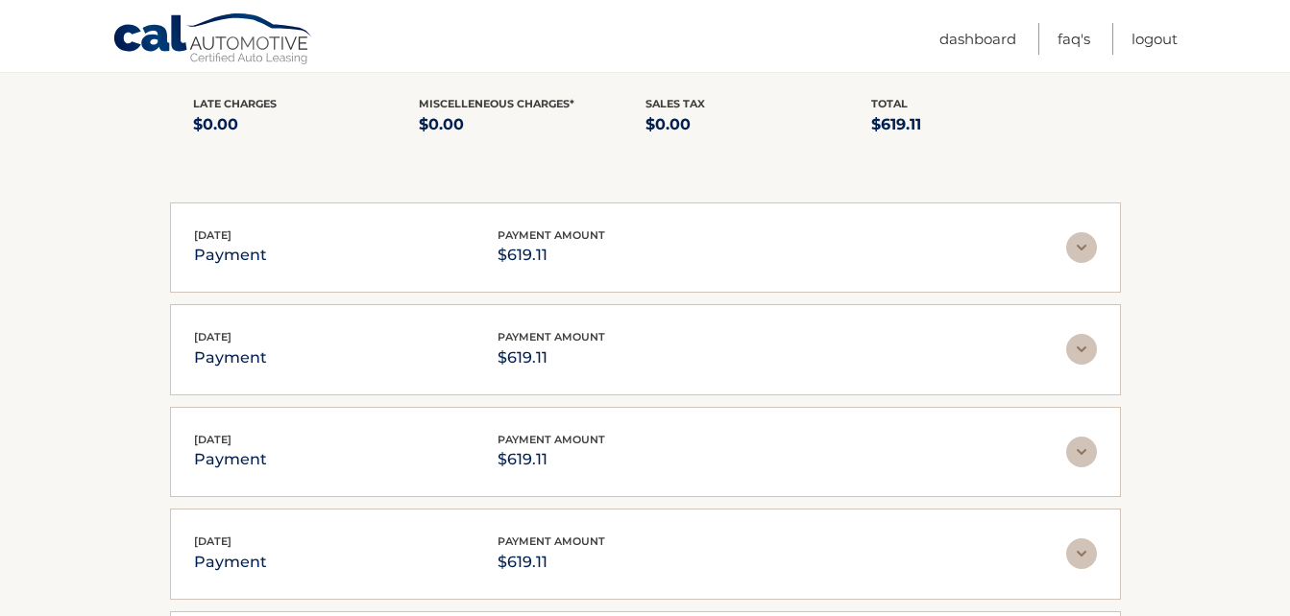
scroll to position [5356, 0]
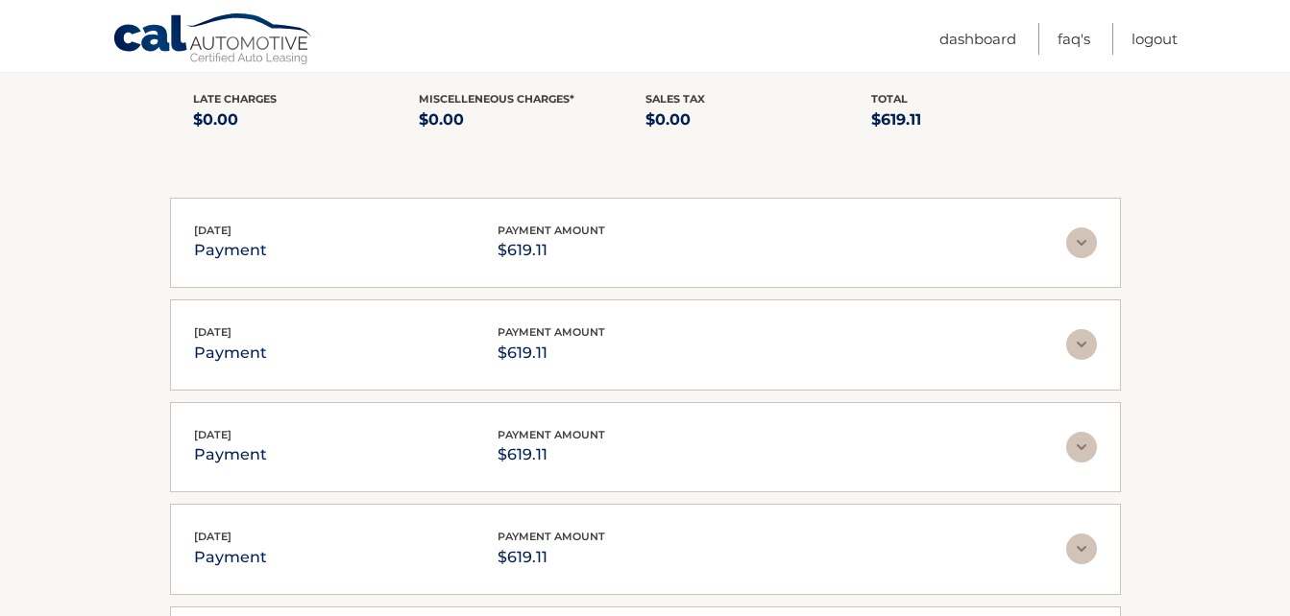
click at [1077, 265] on div "[DATE] payment payment amount $619.11" at bounding box center [645, 243] width 903 height 43
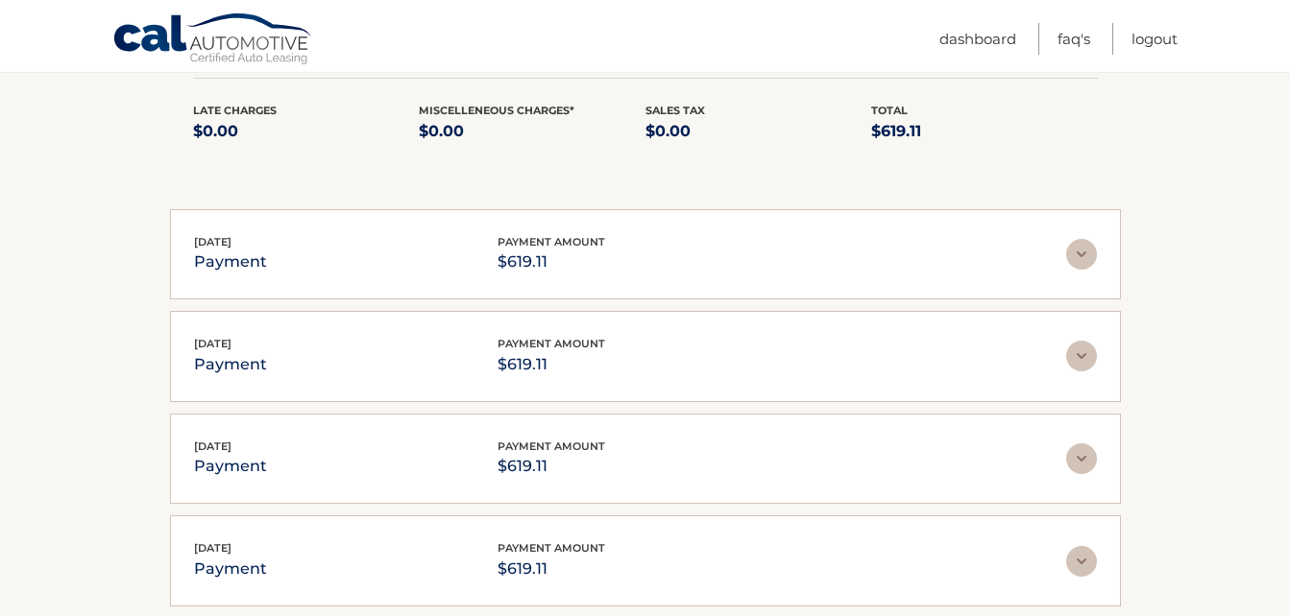
click at [1077, 270] on img at bounding box center [1081, 254] width 31 height 31
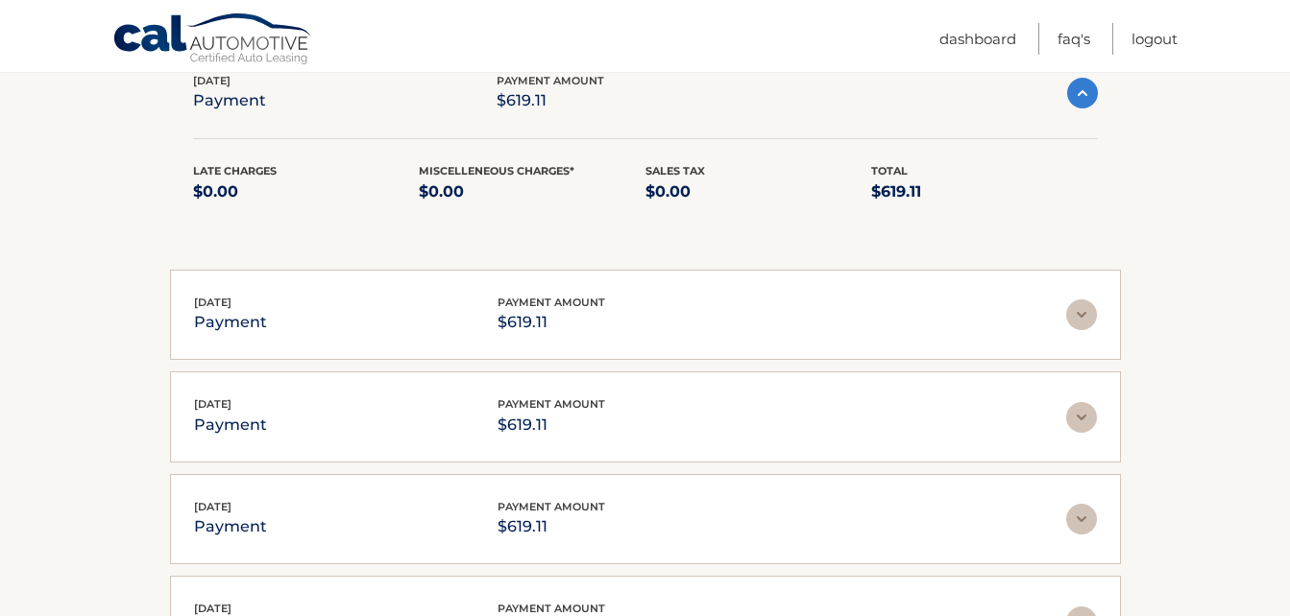
click at [1080, 330] on img at bounding box center [1081, 315] width 31 height 31
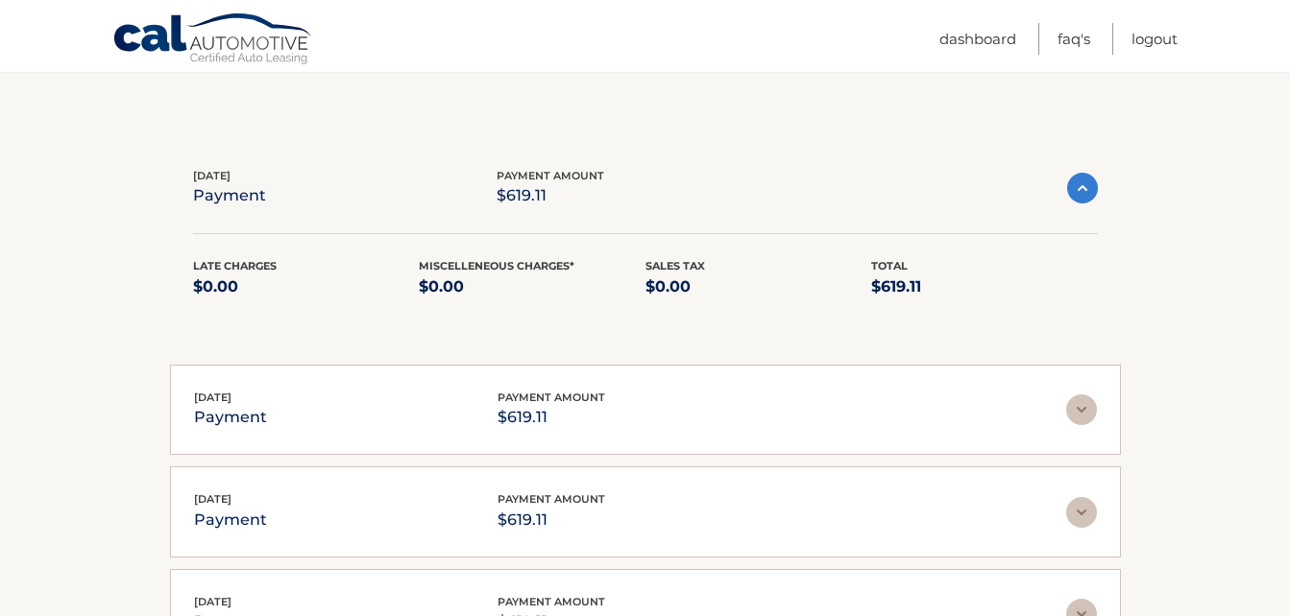
scroll to position [5856, 0]
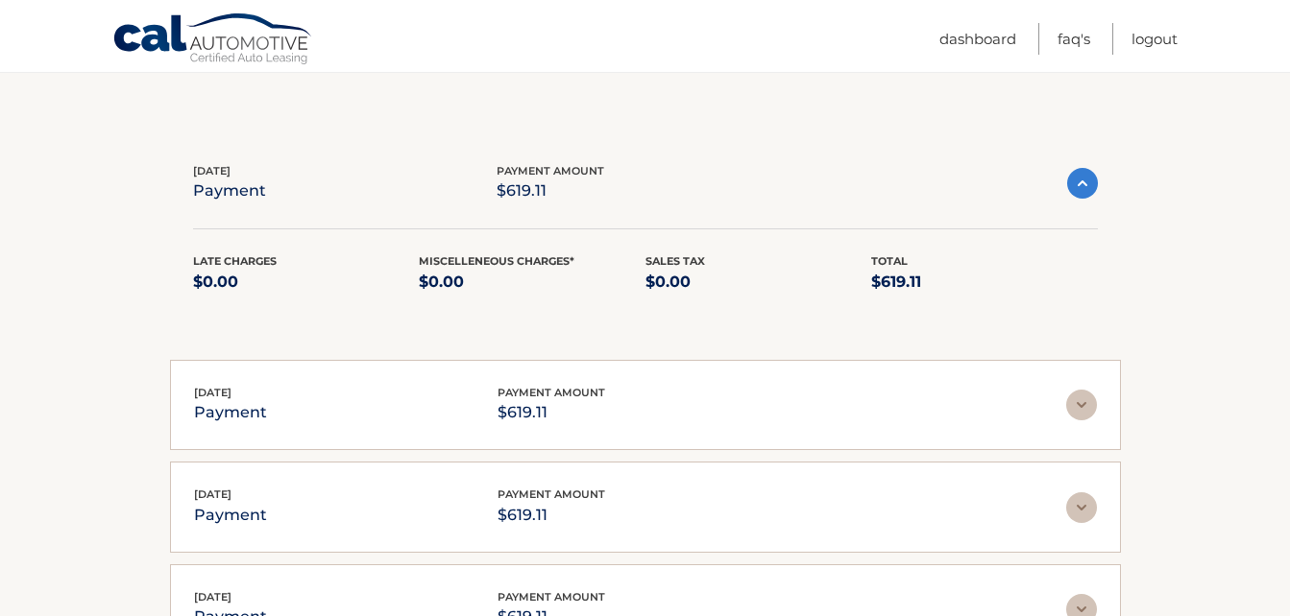
click at [1087, 419] on img at bounding box center [1081, 405] width 31 height 31
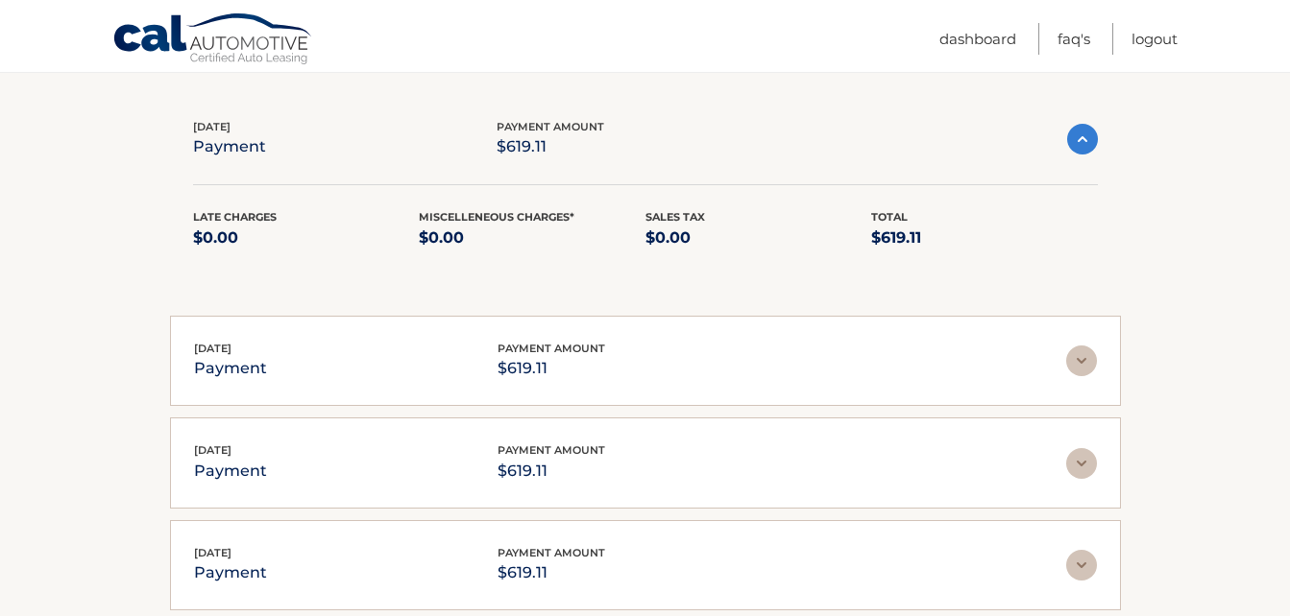
scroll to position [6123, 0]
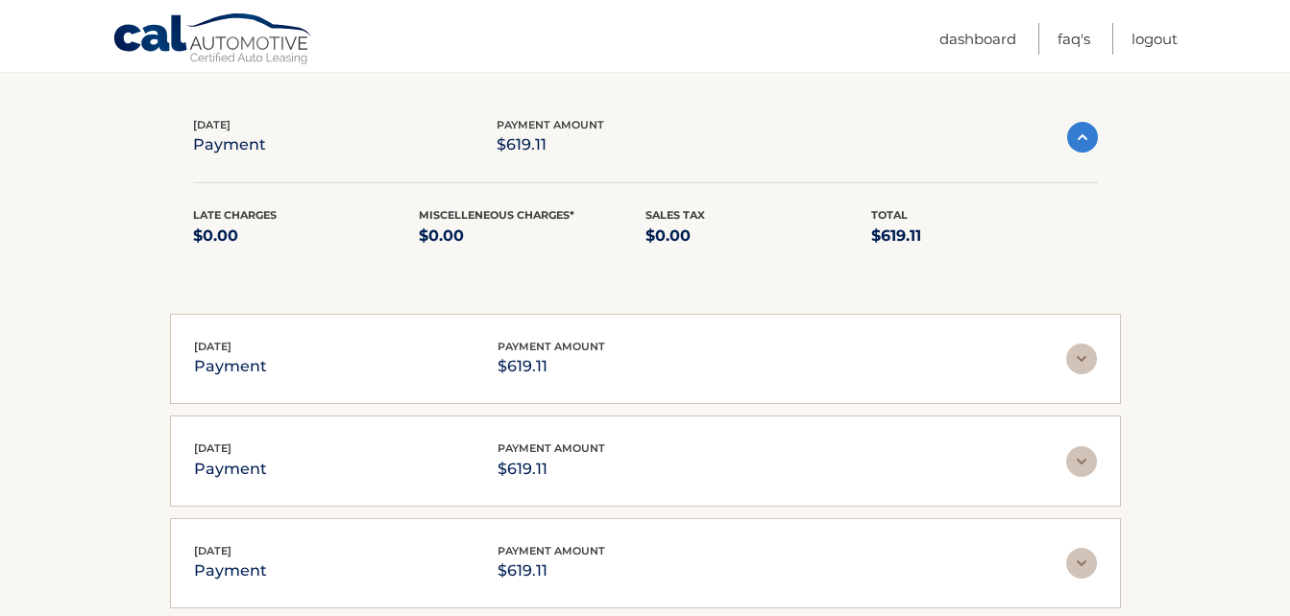
click at [1084, 381] on div "[DATE] payment payment amount $619.11" at bounding box center [645, 359] width 903 height 43
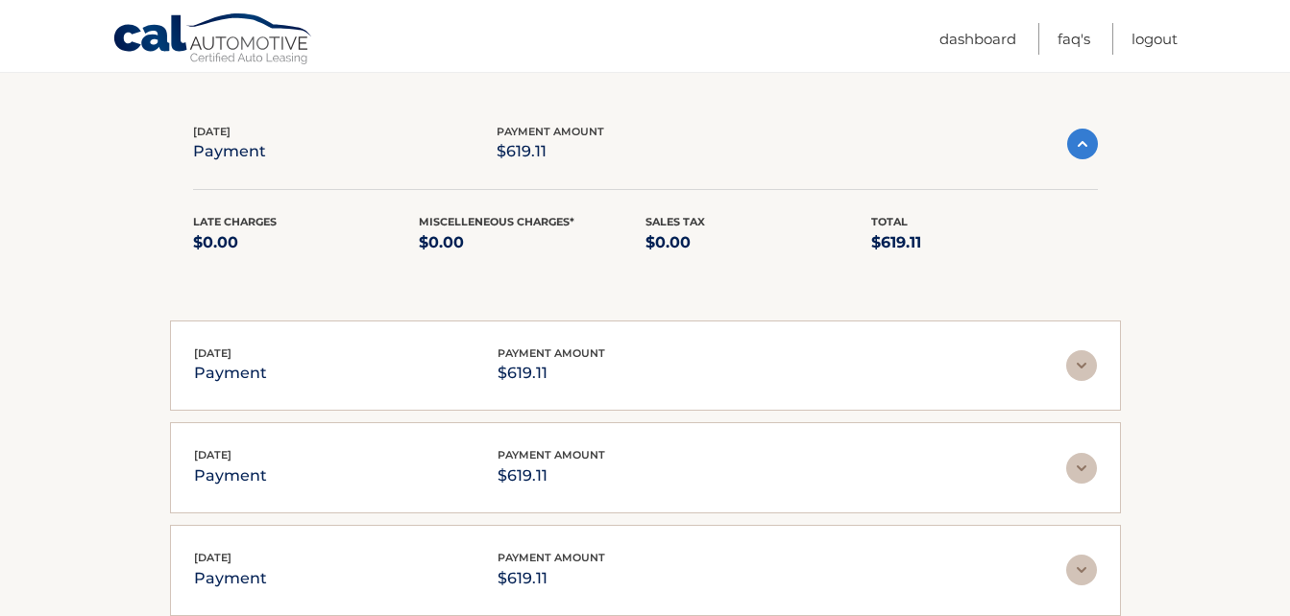
click at [1084, 381] on img at bounding box center [1081, 365] width 31 height 31
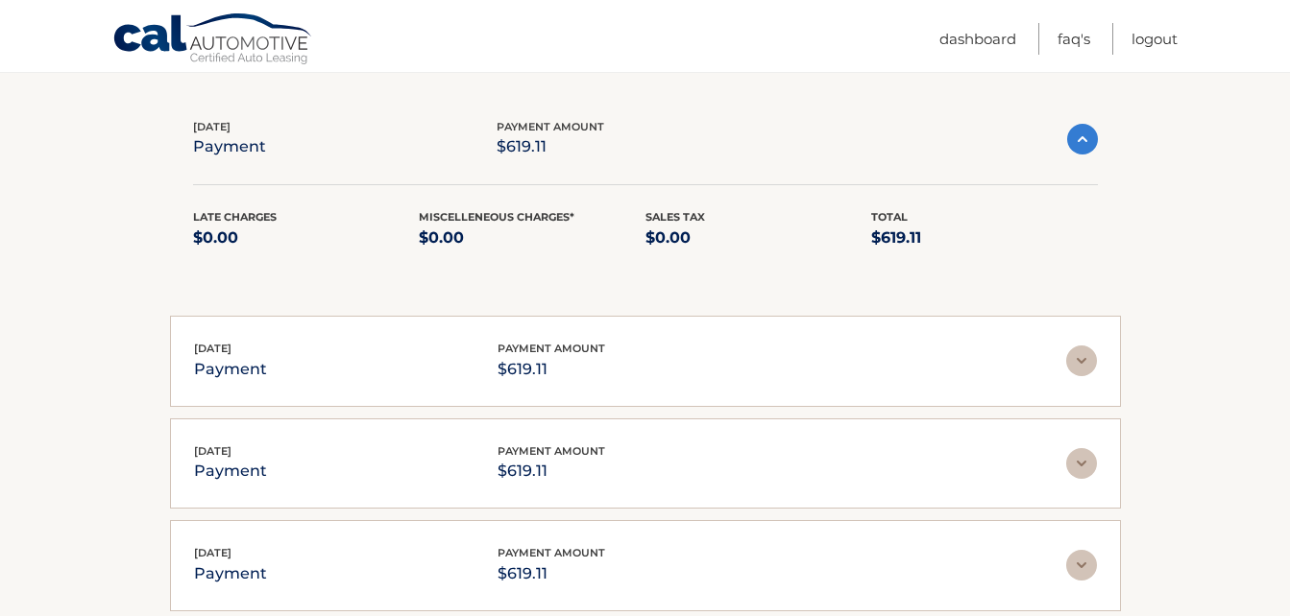
click at [1084, 376] on img at bounding box center [1081, 361] width 31 height 31
click at [1084, 377] on img at bounding box center [1081, 362] width 31 height 31
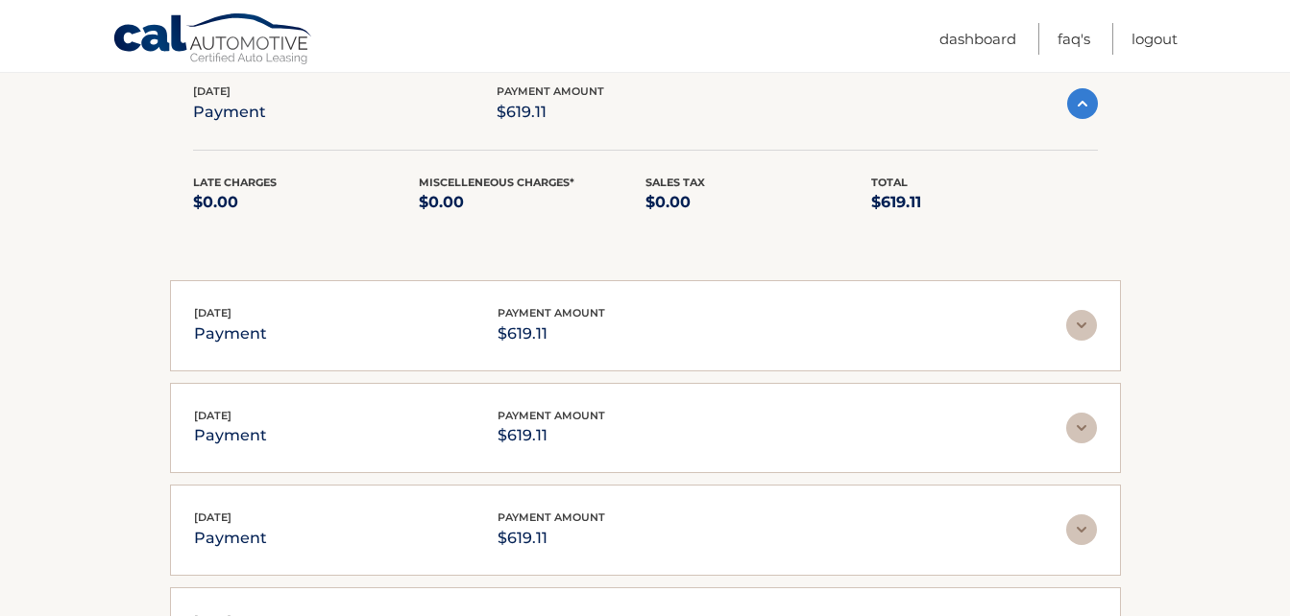
scroll to position [7047, 0]
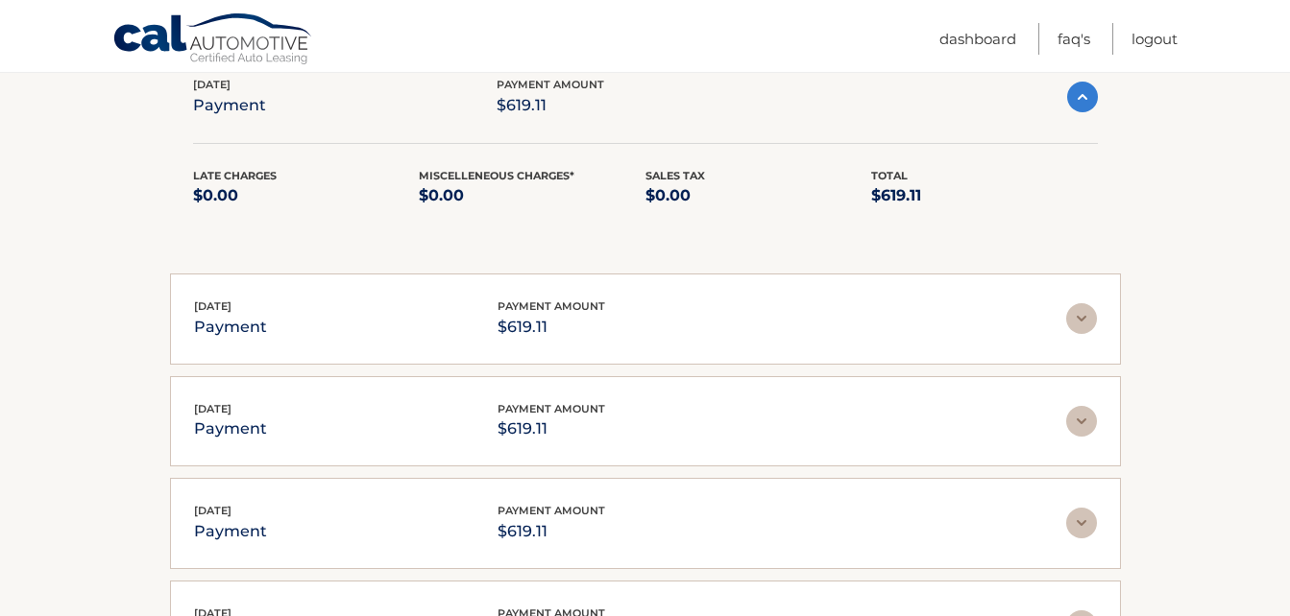
click at [1085, 334] on img at bounding box center [1081, 318] width 31 height 31
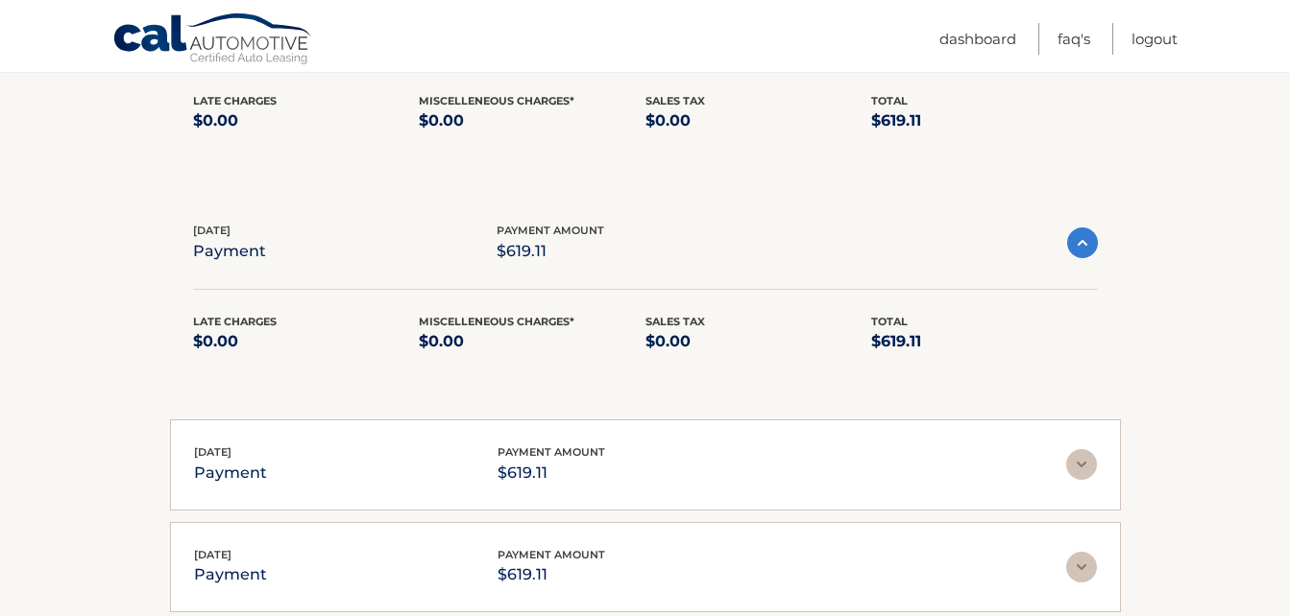
scroll to position [7123, 0]
click at [1074, 470] on div "[DATE] payment payment amount $619.11" at bounding box center [645, 464] width 903 height 43
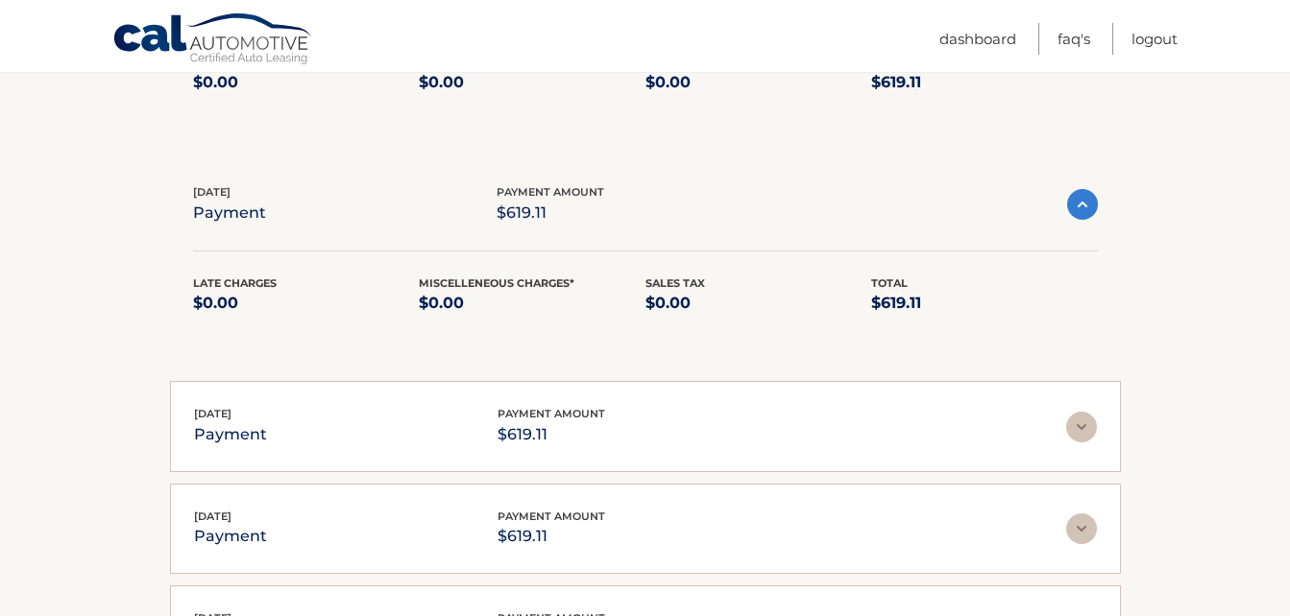
click at [1074, 448] on div "[DATE] payment payment amount $619.11" at bounding box center [645, 426] width 903 height 43
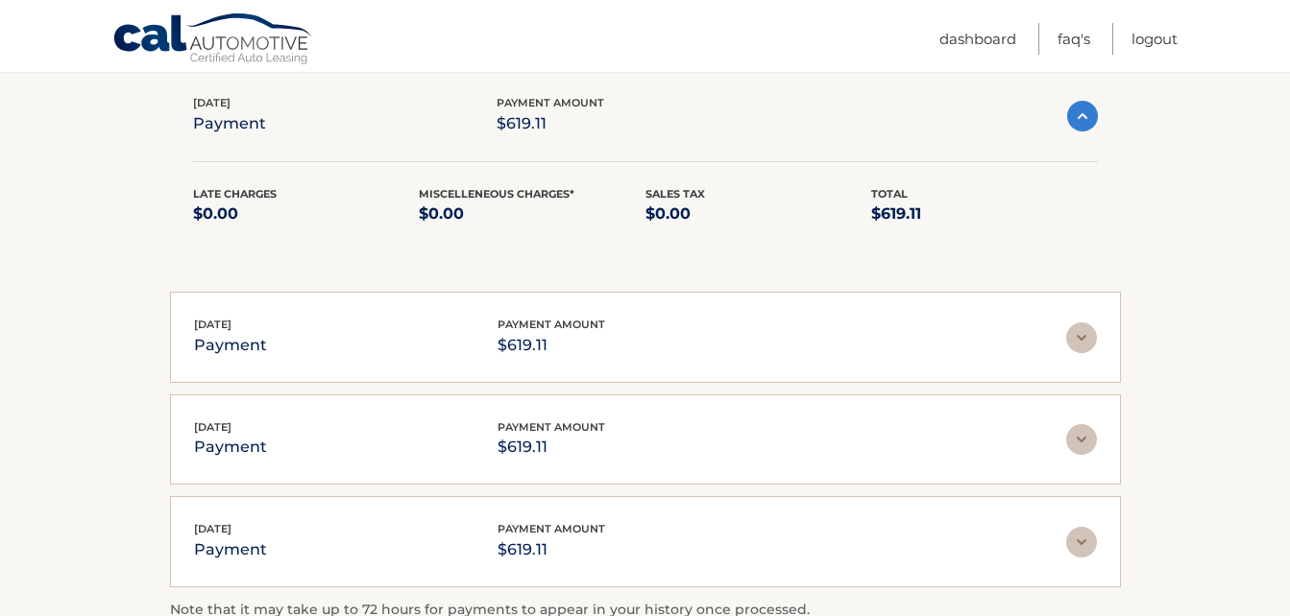
scroll to position [7692, 0]
click at [1073, 352] on img at bounding box center [1081, 337] width 31 height 31
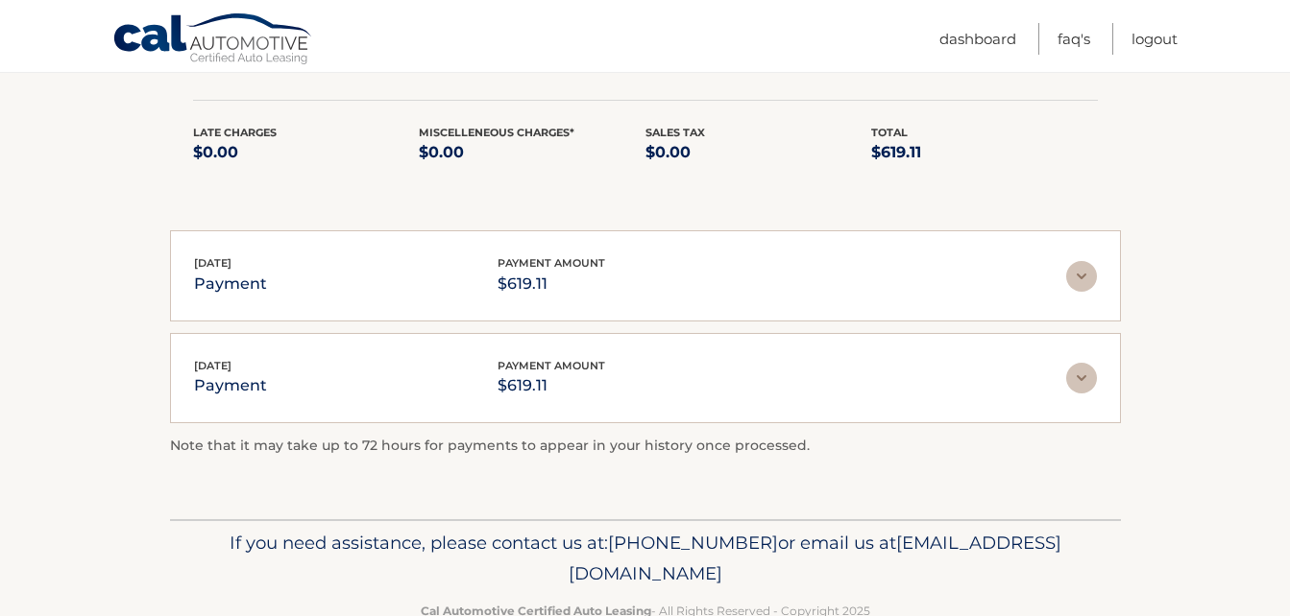
scroll to position [7976, 0]
click at [1082, 319] on div "[DATE] payment payment amount $619.11 Late Charges $0.00 Miscelleneous Charges*…" at bounding box center [645, 273] width 951 height 91
click at [1079, 289] on img at bounding box center [1081, 273] width 31 height 31
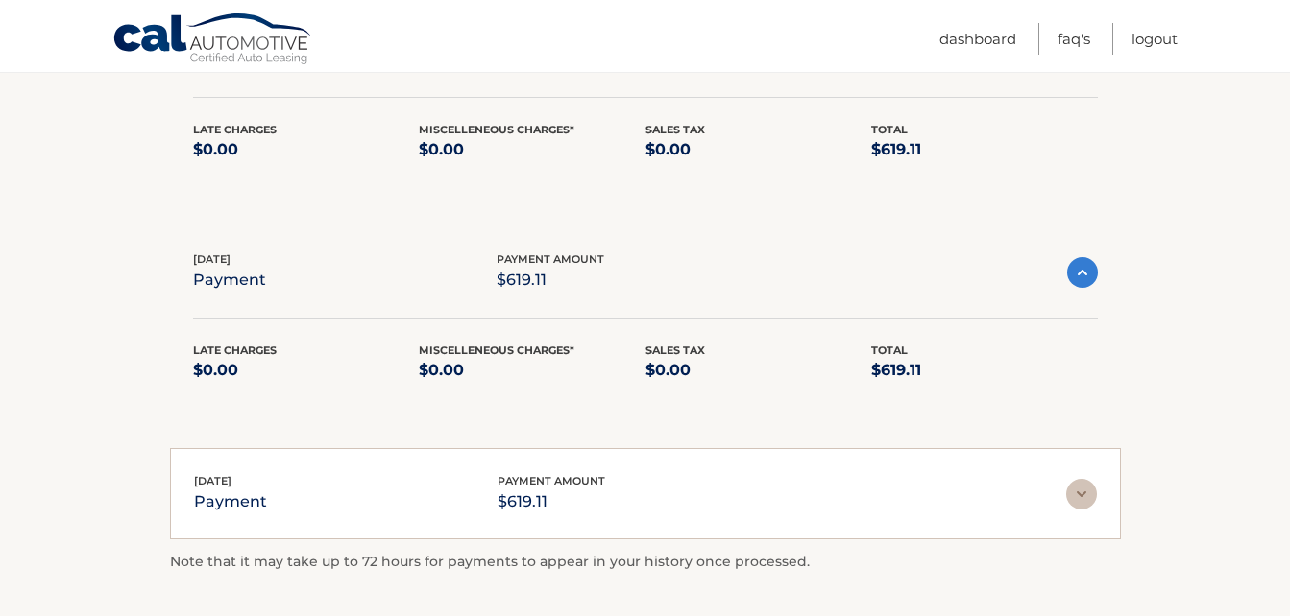
click at [1076, 498] on div "[DATE] payment payment amount $619.11 Late Charges $0.00 Miscelleneous Charges*…" at bounding box center [645, 493] width 951 height 91
click at [1081, 510] on img at bounding box center [1081, 494] width 31 height 31
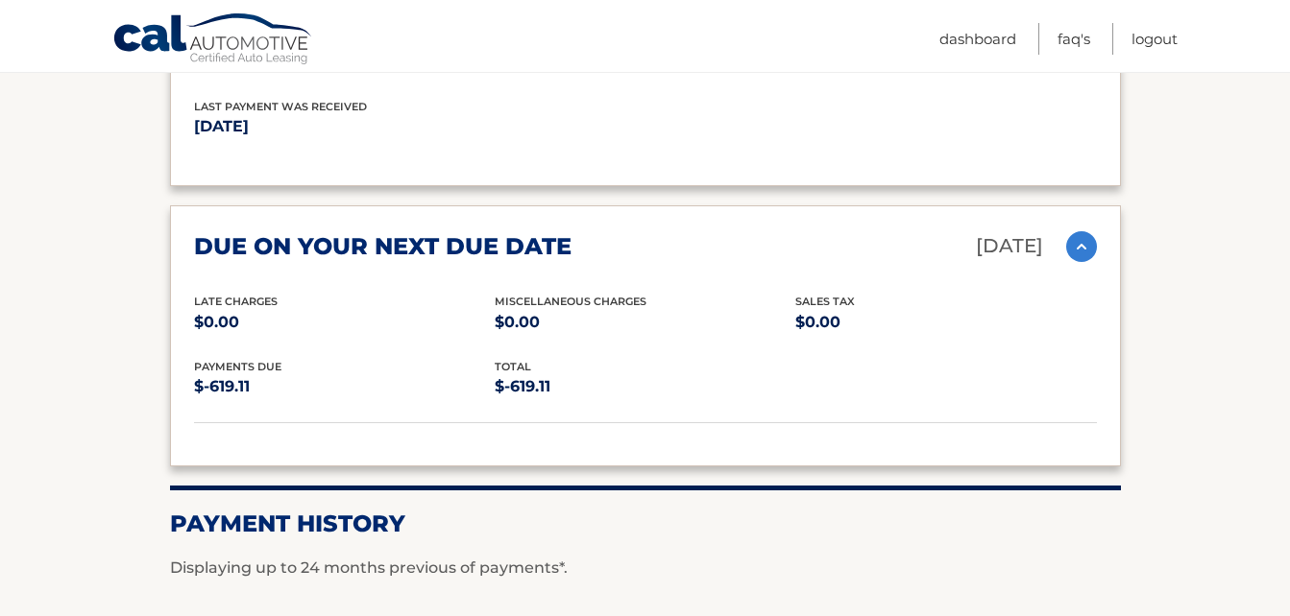
scroll to position [2519, 0]
click at [1079, 263] on img at bounding box center [1081, 247] width 31 height 31
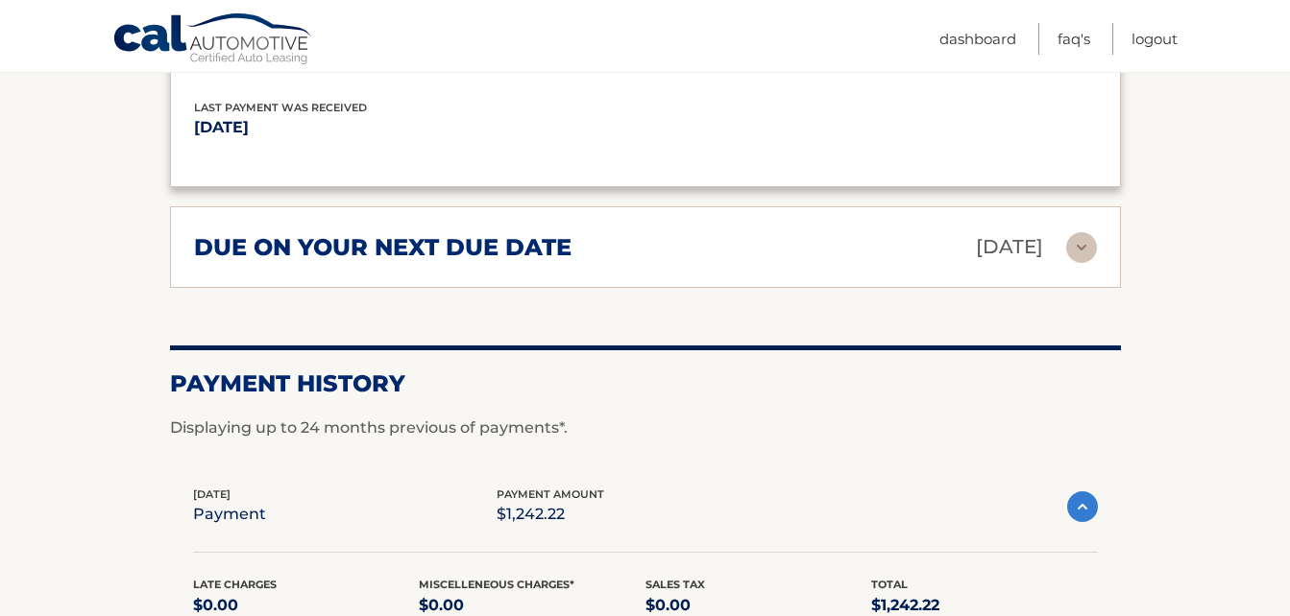
click at [1079, 263] on img at bounding box center [1081, 247] width 31 height 31
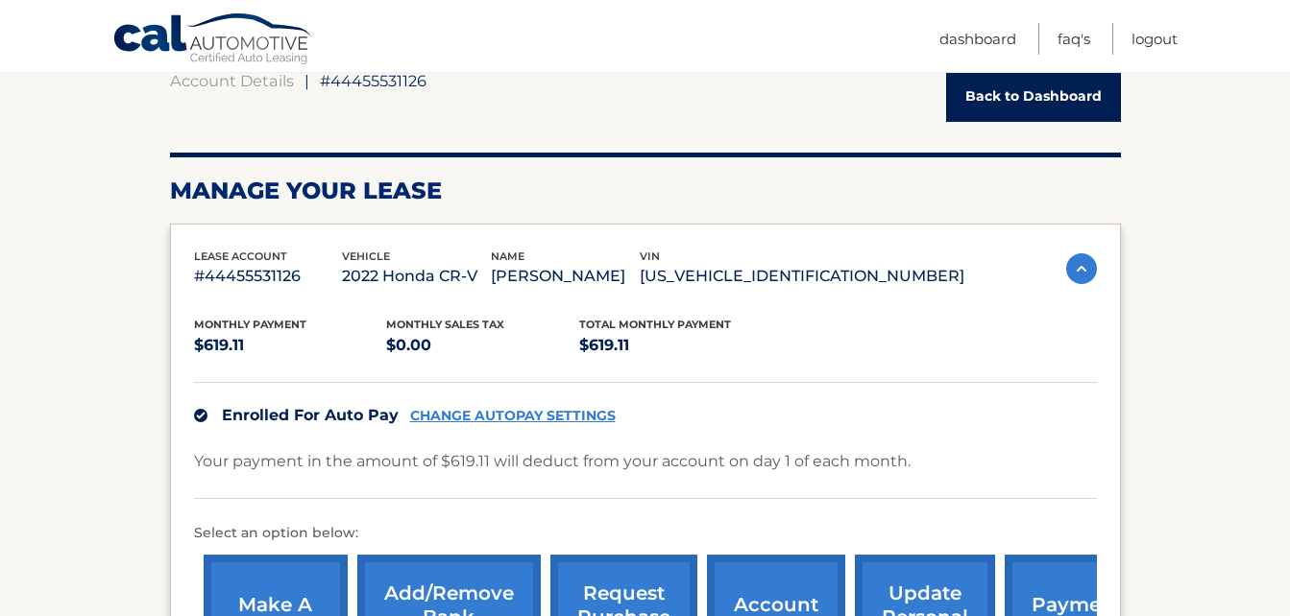
scroll to position [198, 0]
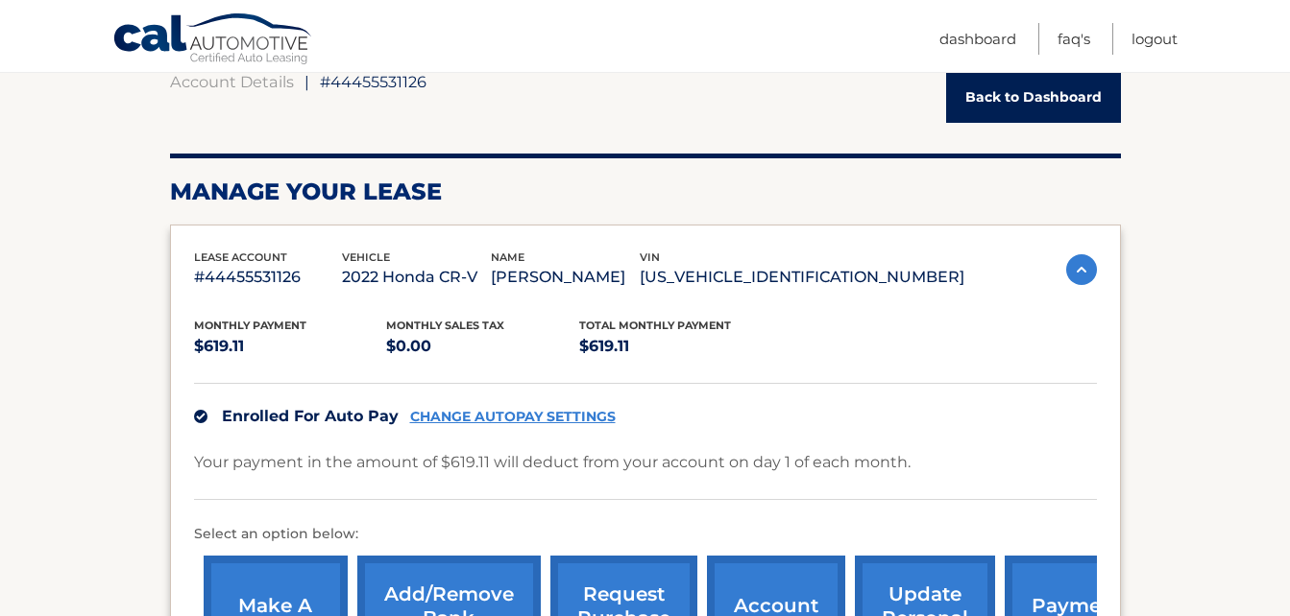
click at [1079, 277] on img at bounding box center [1081, 269] width 31 height 31
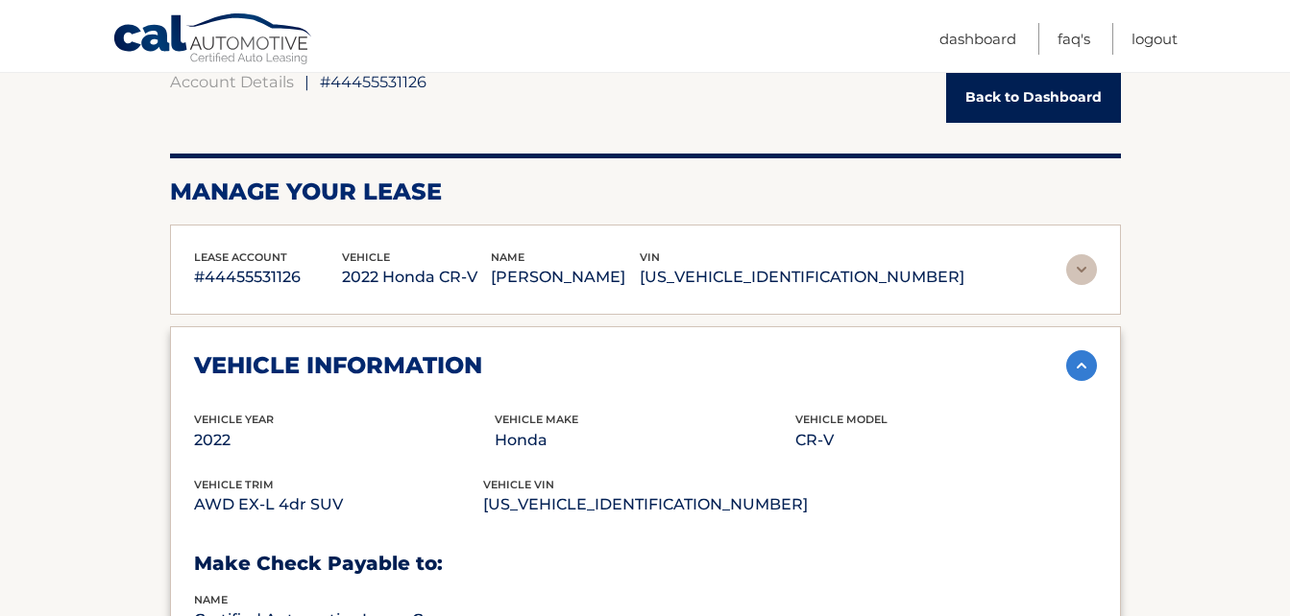
click at [1079, 277] on img at bounding box center [1081, 269] width 31 height 31
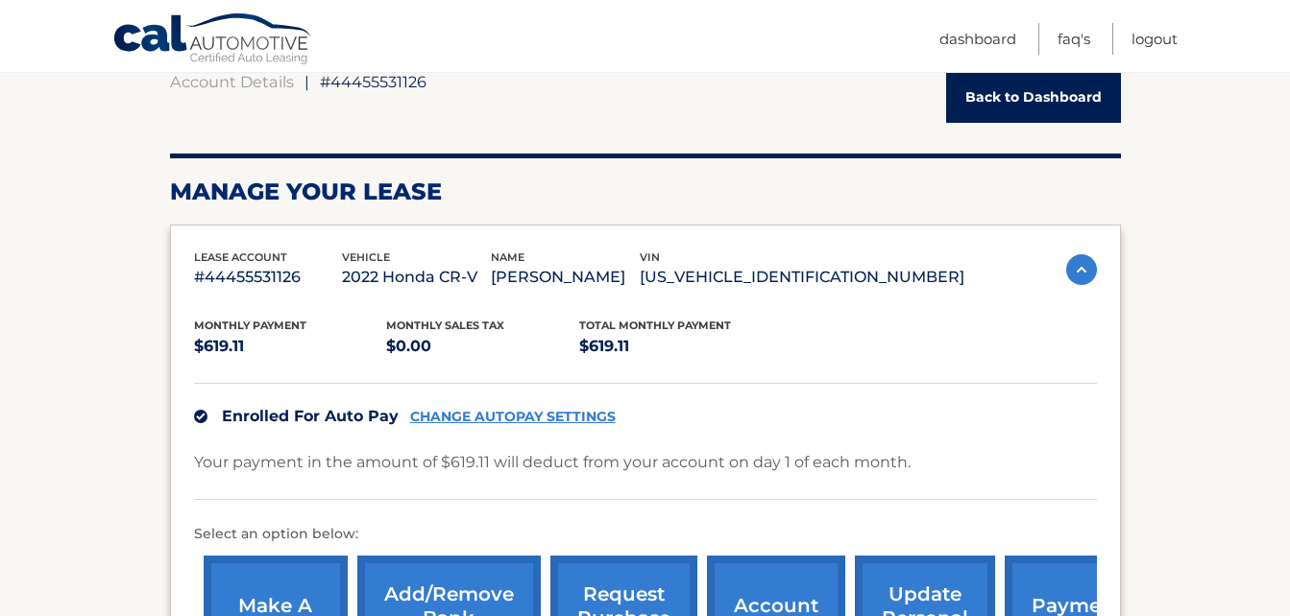
scroll to position [0, 0]
